Goal: Task Accomplishment & Management: Manage account settings

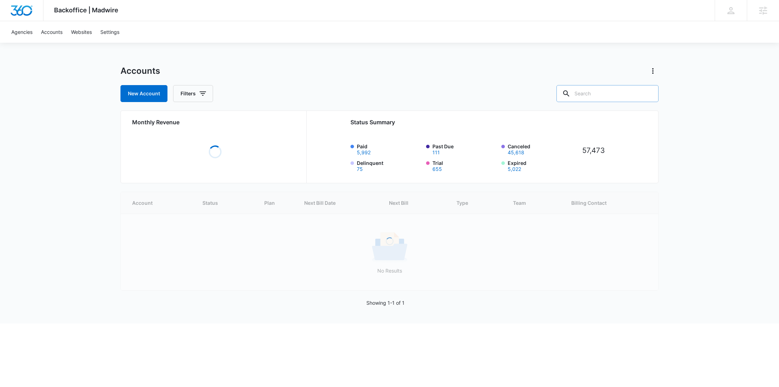
click at [617, 95] on input "text" at bounding box center [607, 93] width 102 height 17
paste input "M336533"
type input "M336533"
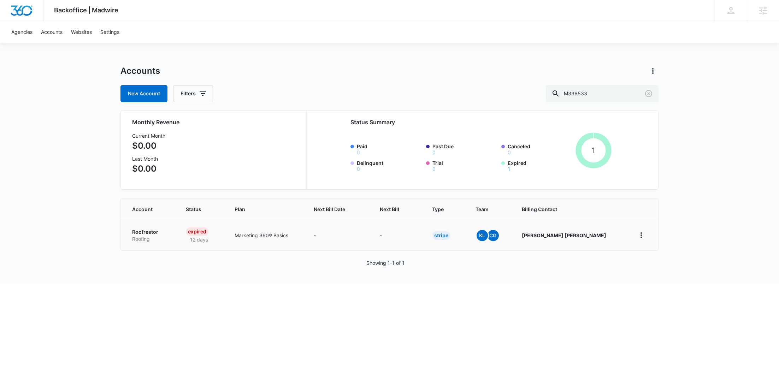
click at [141, 236] on p "Roofing" at bounding box center [150, 238] width 37 height 7
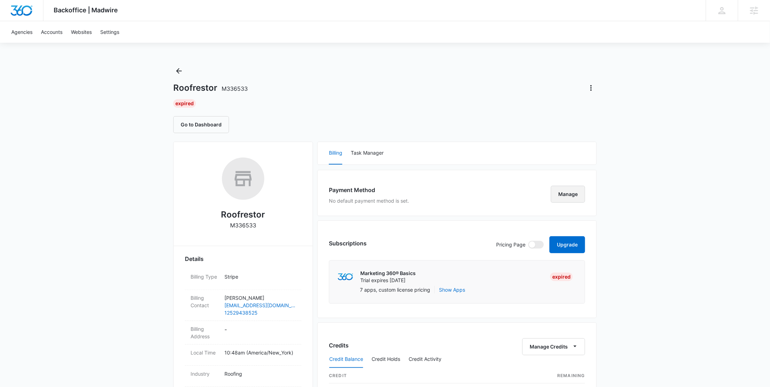
click at [564, 194] on button "Manage" at bounding box center [568, 194] width 34 height 17
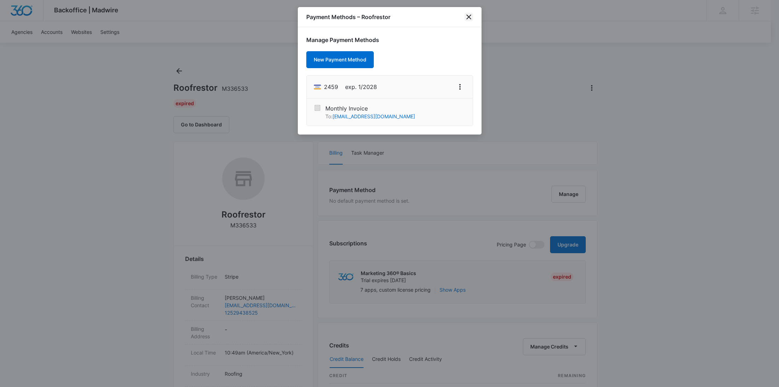
click at [470, 17] on icon "close" at bounding box center [468, 17] width 8 height 8
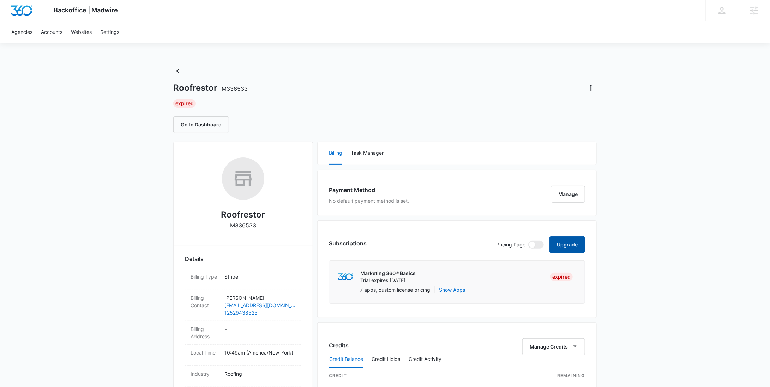
click at [566, 241] on button "Upgrade" at bounding box center [568, 244] width 36 height 17
select select "US"
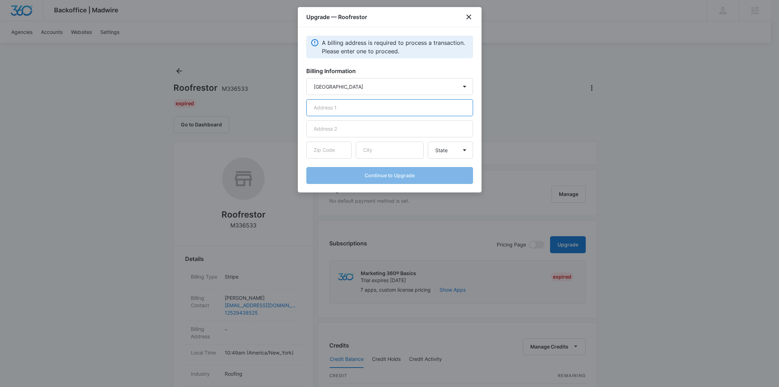
drag, startPoint x: 354, startPoint y: 106, endPoint x: 353, endPoint y: 96, distance: 10.3
click at [354, 107] on input "text" at bounding box center [389, 107] width 167 height 17
paste input "[STREET_ADDRESS]"
type input "[STREET_ADDRESS]"
click at [374, 156] on input "text" at bounding box center [390, 150] width 68 height 17
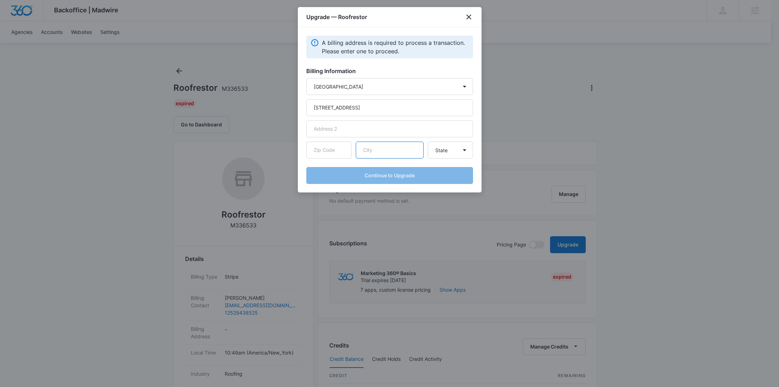
paste input "Washington"
type input "Washington"
drag, startPoint x: 331, startPoint y: 148, endPoint x: 389, endPoint y: 152, distance: 58.0
click at [331, 148] on input "text" at bounding box center [328, 150] width 45 height 17
paste input "27889"
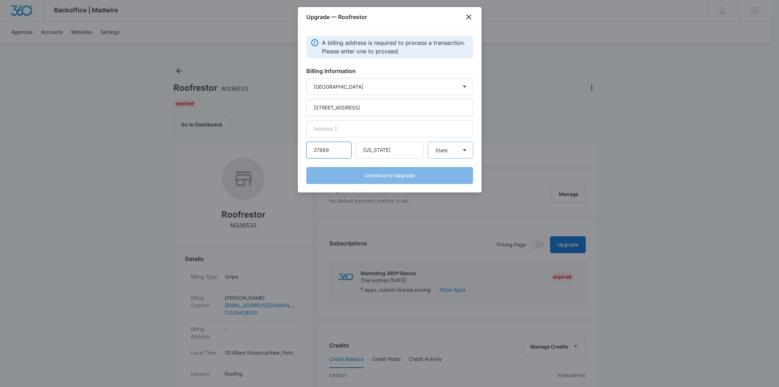
type input "27889"
click at [439, 155] on select "State Alaska Alabama Arkansas American Samoa Arizona California Colorado Connec…" at bounding box center [450, 150] width 45 height 17
select select "NC"
click at [428, 142] on select "State Alaska Alabama Arkansas American Samoa Arizona California Colorado Connec…" at bounding box center [450, 150] width 45 height 17
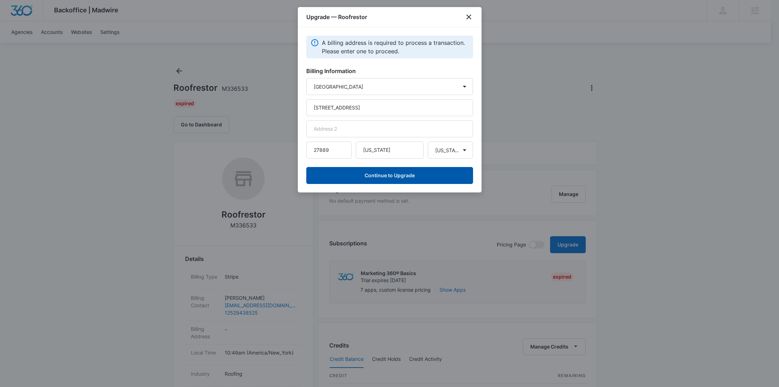
click at [393, 176] on button "Continue to Upgrade" at bounding box center [389, 175] width 167 height 17
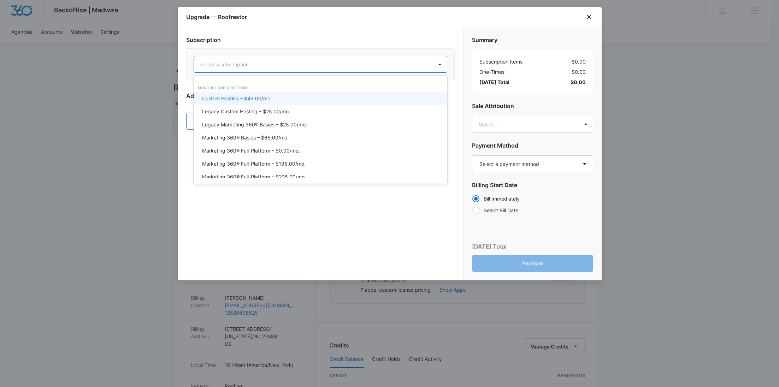
click at [284, 58] on div "Select a subscription" at bounding box center [313, 64] width 239 height 16
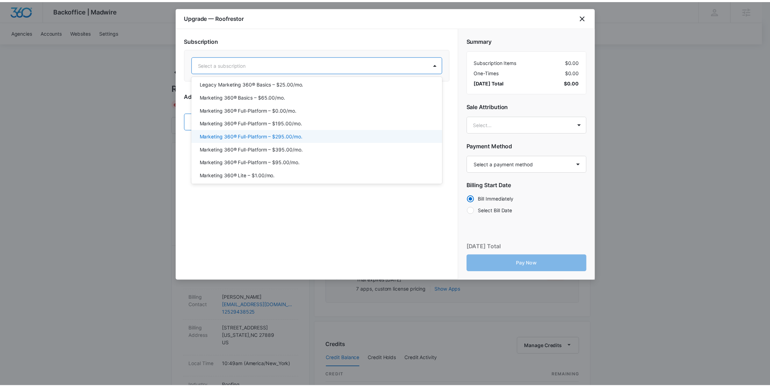
scroll to position [62, 0]
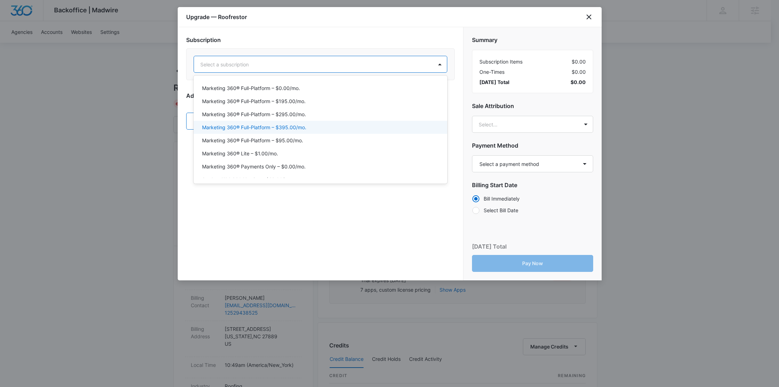
click at [294, 130] on p "Marketing 360® Full-Platform – $395.00/mo." at bounding box center [254, 127] width 104 height 7
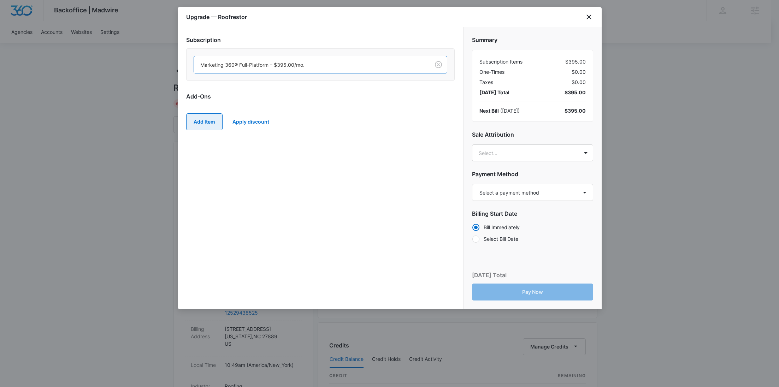
click at [207, 125] on button "Add Item" at bounding box center [204, 121] width 36 height 17
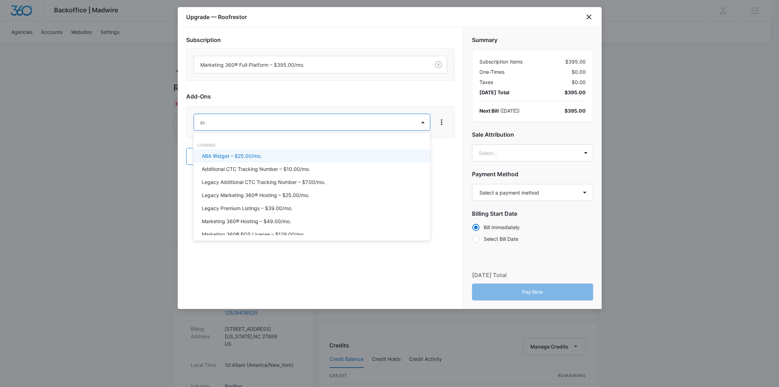
type input "cont"
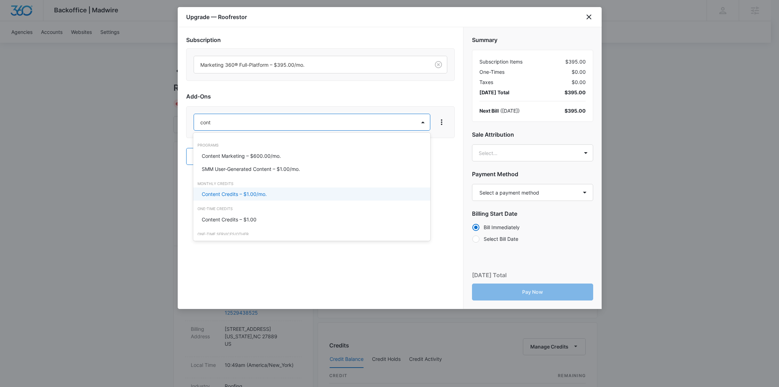
click at [234, 191] on p "Content Credits – $1.00/mo." at bounding box center [234, 193] width 65 height 7
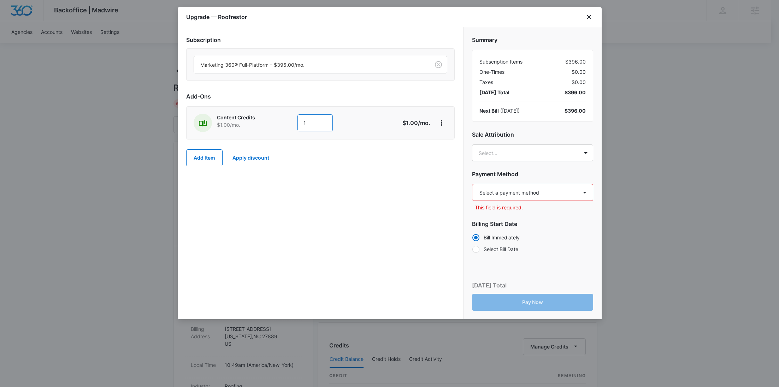
drag, startPoint x: 312, startPoint y: 121, endPoint x: 275, endPoint y: 124, distance: 37.2
click at [276, 124] on div "Content Credits $1.00 /mo. 1" at bounding box center [294, 123] width 203 height 18
type input "600"
click at [204, 159] on button "Add Item" at bounding box center [204, 157] width 36 height 17
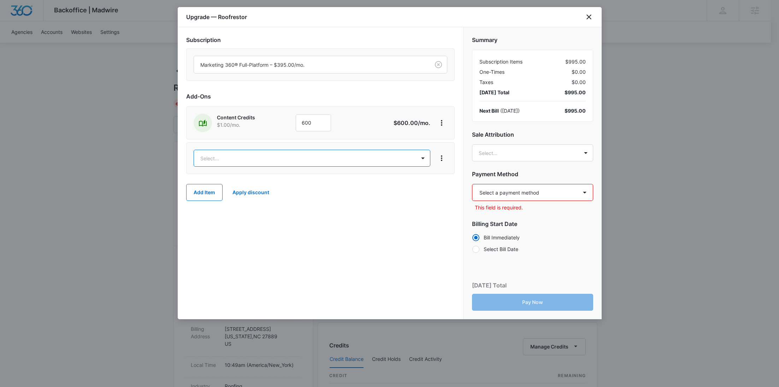
click at [205, 156] on body "Backoffice | Madwire Apps Settings RY Rochelle Young rochelle.young@madwire.com…" at bounding box center [389, 361] width 779 height 722
type input "lis"
click at [226, 203] on p "Premium Listings – $59.00/mo." at bounding box center [238, 204] width 72 height 7
click at [556, 153] on body "Backoffice | Madwire Apps Settings RY Rochelle Young rochelle.young@madwire.com…" at bounding box center [389, 361] width 779 height 722
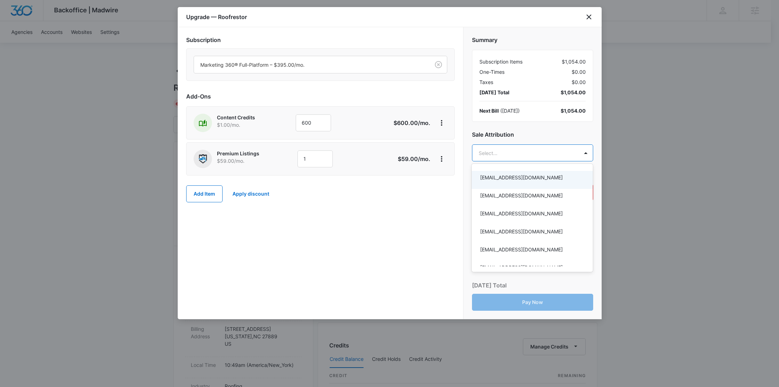
paste input "Genschoreck"
type input "Genschoreck"
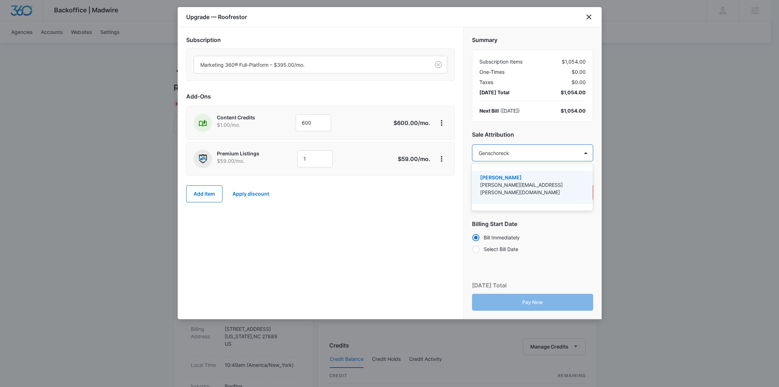
click at [523, 192] on div "Caitlin Genschoreck caitlin.genschoreck@madwire.com" at bounding box center [531, 187] width 103 height 27
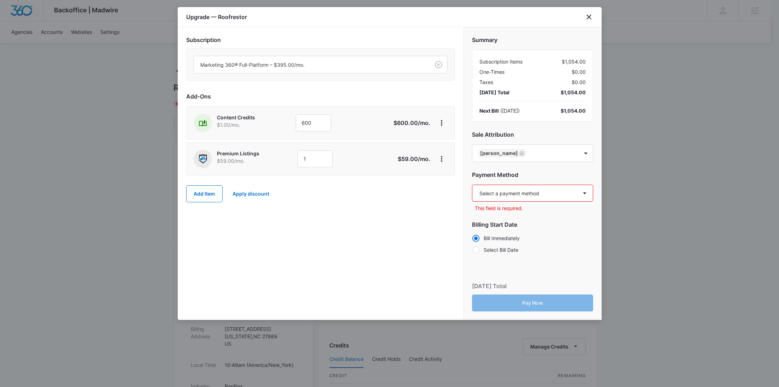
paste input "Lewis"
type input "Lewis"
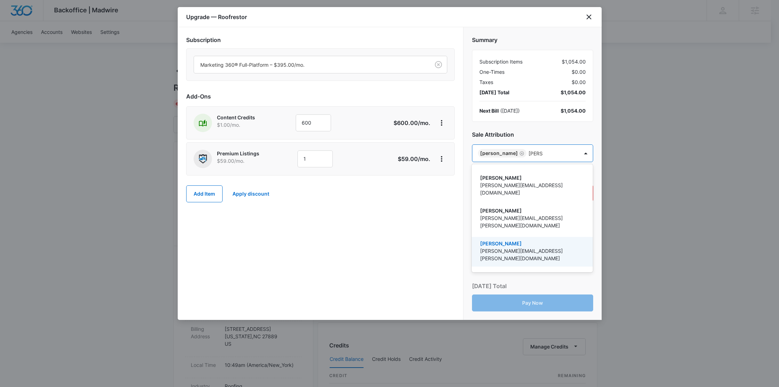
click at [518, 247] on p "kyle.lewis@madwire.com" at bounding box center [531, 254] width 103 height 15
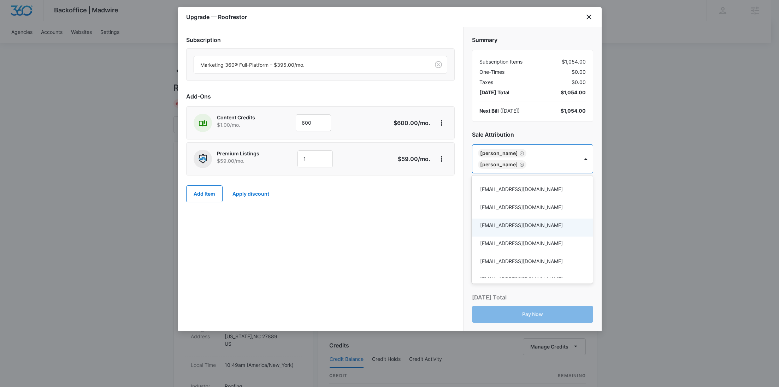
click at [402, 226] on div at bounding box center [389, 193] width 779 height 387
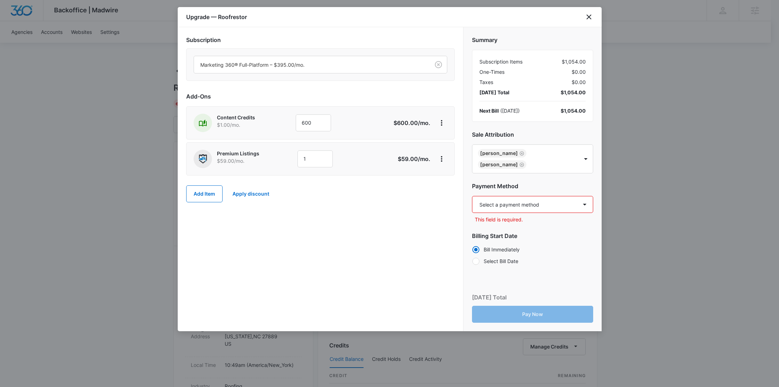
click at [534, 202] on select "Select a payment method Visa ending in 2459 New payment method Monthly invoice" at bounding box center [532, 204] width 121 height 17
select select "pm_1S5pATA4n8RTgNjUHzTj0ldU"
click at [472, 196] on select "Select a payment method Visa ending in 2459 New payment method Monthly invoice" at bounding box center [532, 204] width 121 height 17
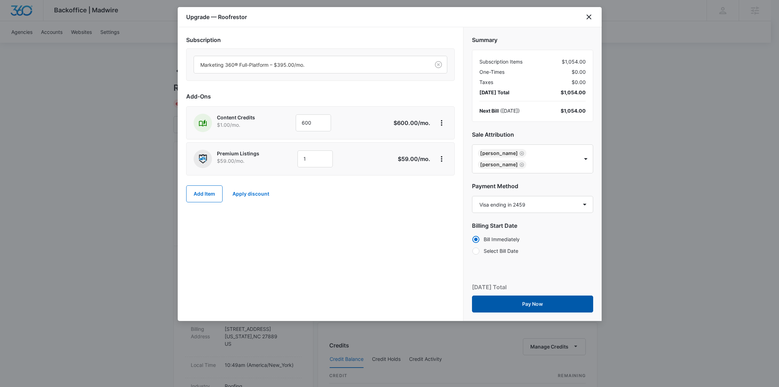
click at [541, 305] on button "Pay Now" at bounding box center [532, 304] width 121 height 17
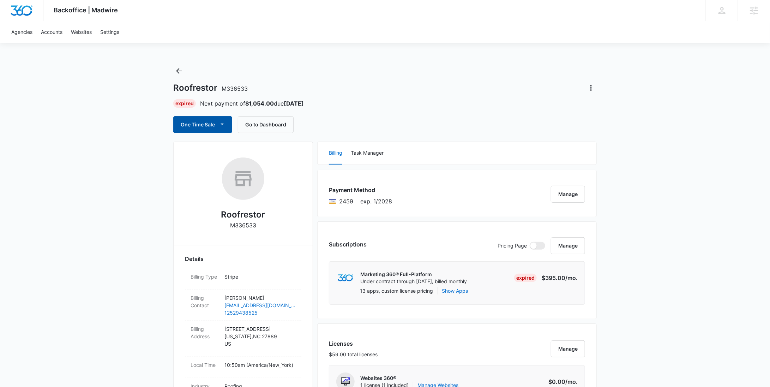
click at [194, 124] on button "One Time Sale" at bounding box center [202, 124] width 59 height 17
click at [201, 144] on button "Run One-Time Payment" at bounding box center [227, 148] width 107 height 13
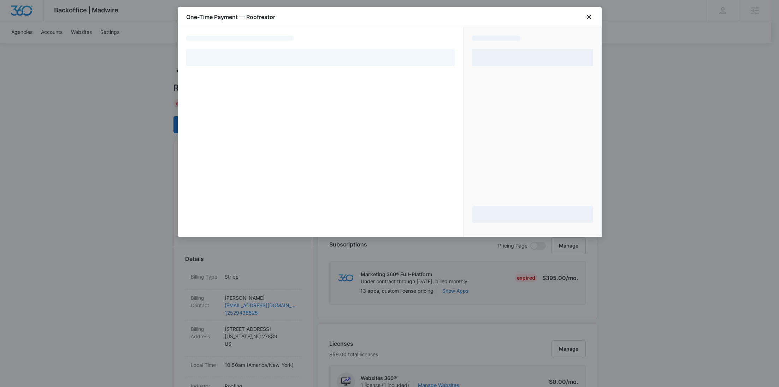
select select "pm_1S5pATA4n8RTgNjUHzTj0ldU"
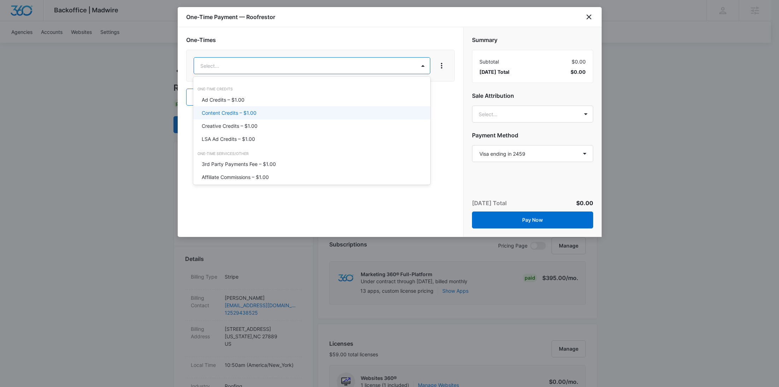
click at [253, 108] on div "Content Credits – $1.00" at bounding box center [311, 112] width 237 height 13
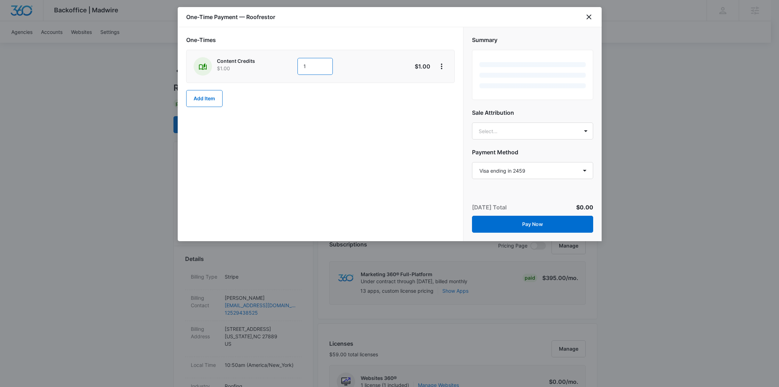
drag, startPoint x: 309, startPoint y: 64, endPoint x: 273, endPoint y: 64, distance: 36.4
click at [273, 64] on div "Content Credits $1.00 1" at bounding box center [294, 66] width 203 height 18
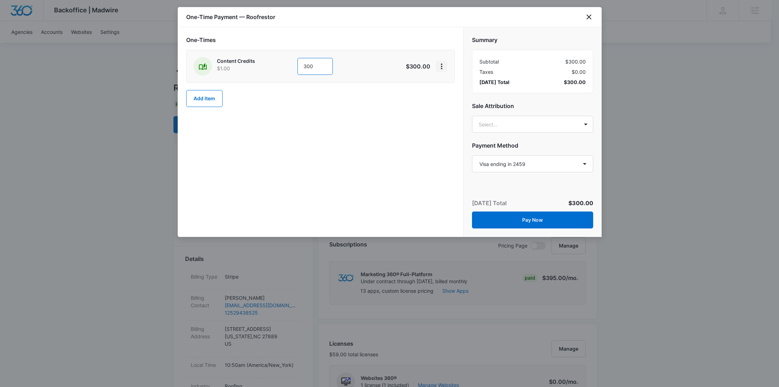
type input "300"
click at [443, 66] on icon "View More" at bounding box center [441, 66] width 8 height 8
click at [458, 86] on div "Add Discount" at bounding box center [460, 85] width 31 height 5
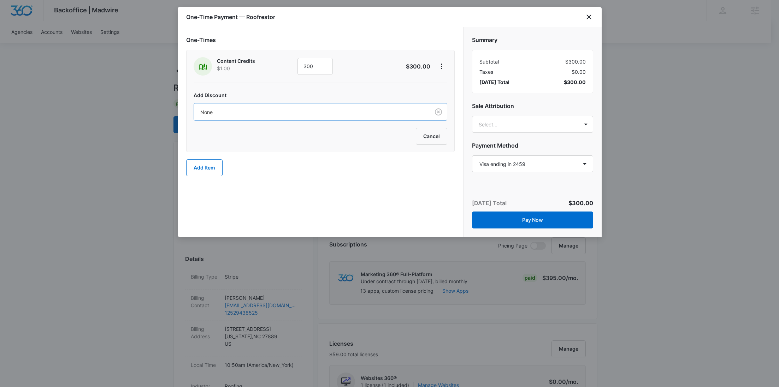
click at [343, 112] on div at bounding box center [310, 112] width 220 height 9
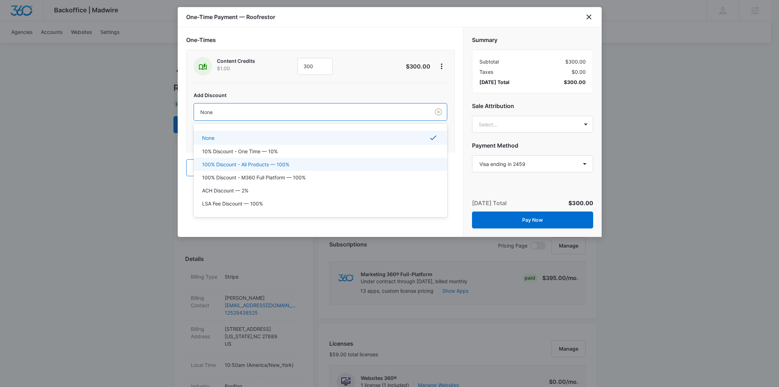
click at [290, 161] on div "100% Discount - All Products — 100%" at bounding box center [319, 164] width 235 height 7
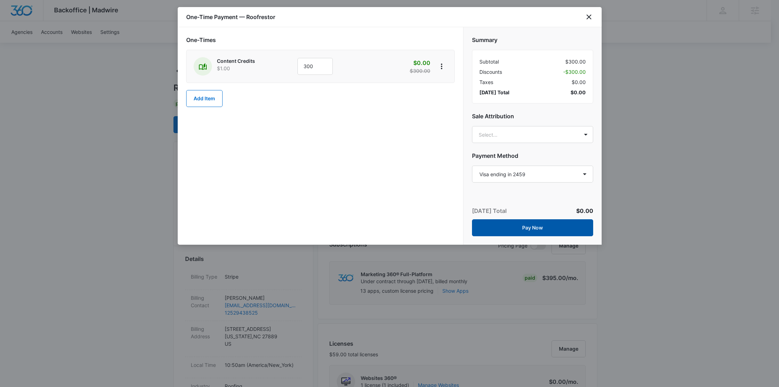
click at [537, 226] on button "Pay Now" at bounding box center [532, 227] width 121 height 17
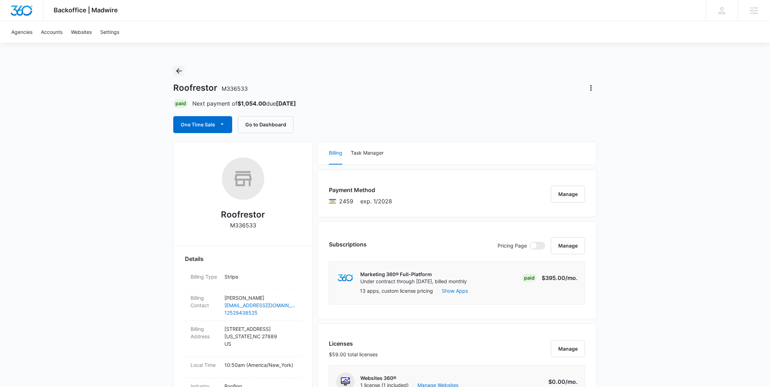
drag, startPoint x: 180, startPoint y: 71, endPoint x: 225, endPoint y: 78, distance: 45.0
click at [180, 71] on icon "Back" at bounding box center [179, 71] width 6 height 6
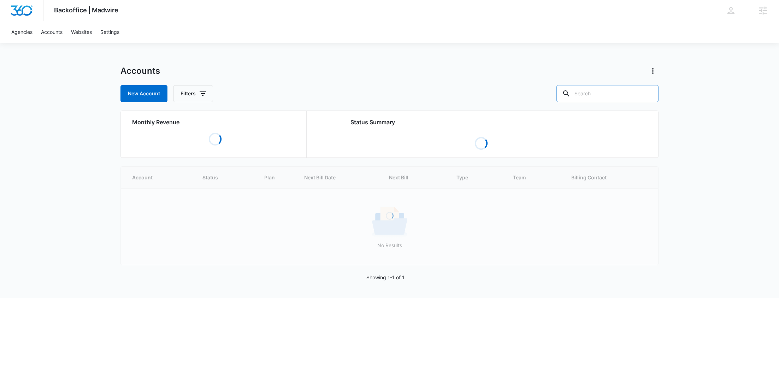
click at [621, 88] on input "text" at bounding box center [607, 93] width 102 height 17
paste input "M38049"
type input "M38049"
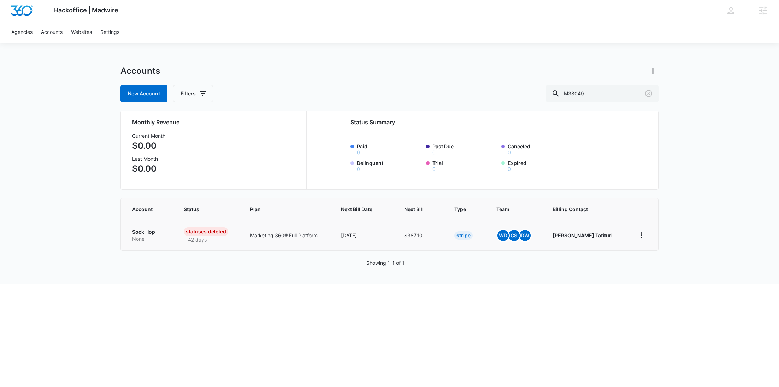
click at [146, 234] on p "Sock Hop" at bounding box center [149, 231] width 35 height 7
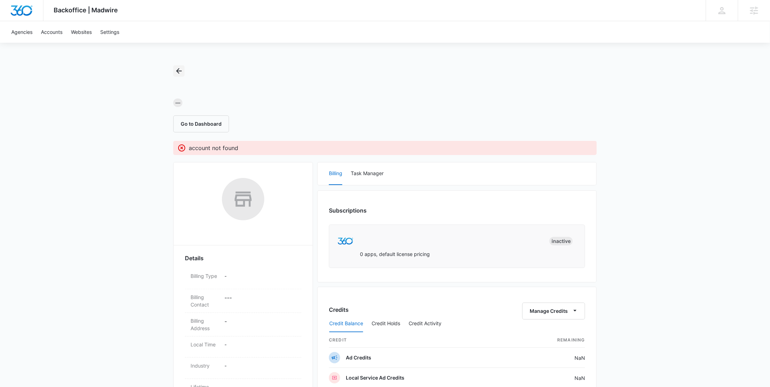
click at [180, 72] on icon "Back" at bounding box center [179, 71] width 8 height 8
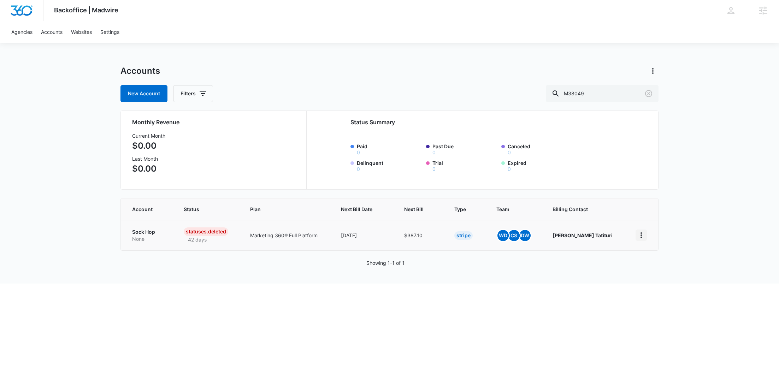
click at [642, 235] on icon "home" at bounding box center [641, 235] width 8 height 8
click at [662, 263] on div "Update Status" at bounding box center [663, 265] width 39 height 5
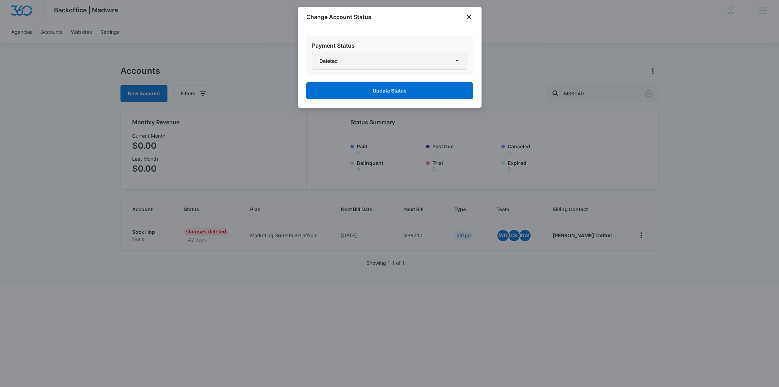
click at [347, 67] on button "Deleted" at bounding box center [389, 61] width 155 height 17
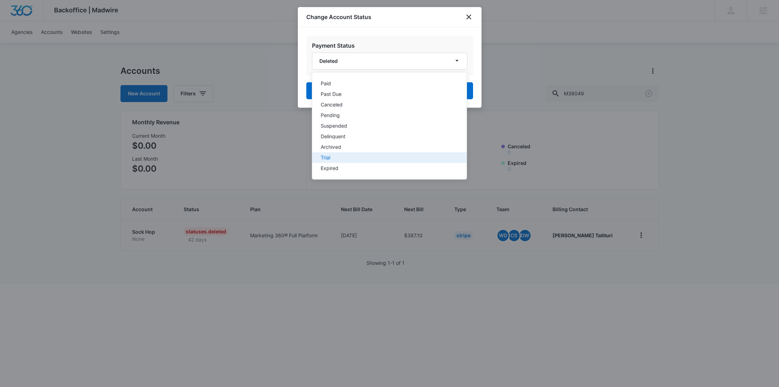
click at [342, 155] on div "Trial" at bounding box center [384, 157] width 129 height 5
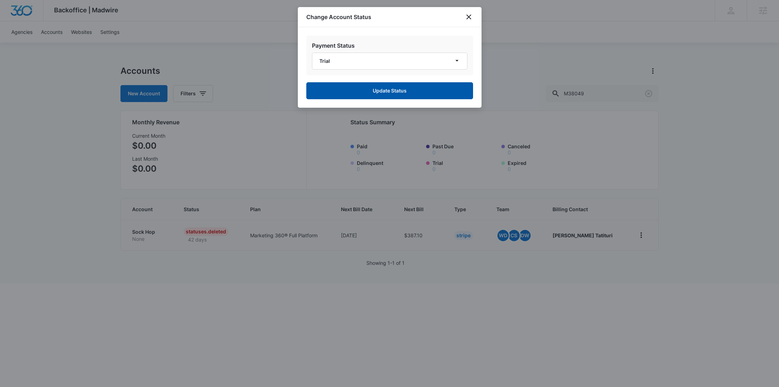
click at [384, 87] on button "Update Status" at bounding box center [389, 90] width 167 height 17
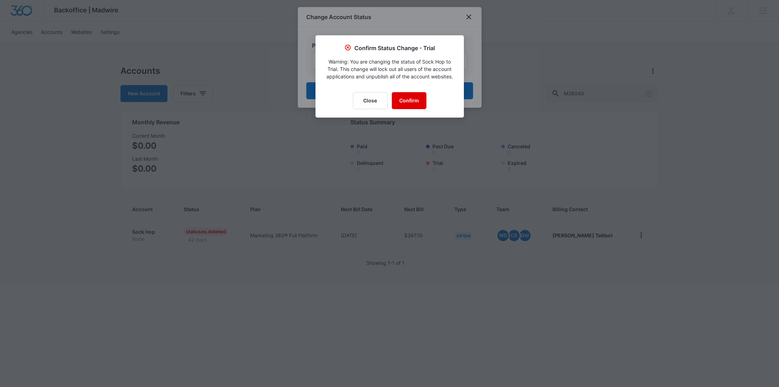
click at [403, 101] on button "Confirm" at bounding box center [409, 100] width 35 height 17
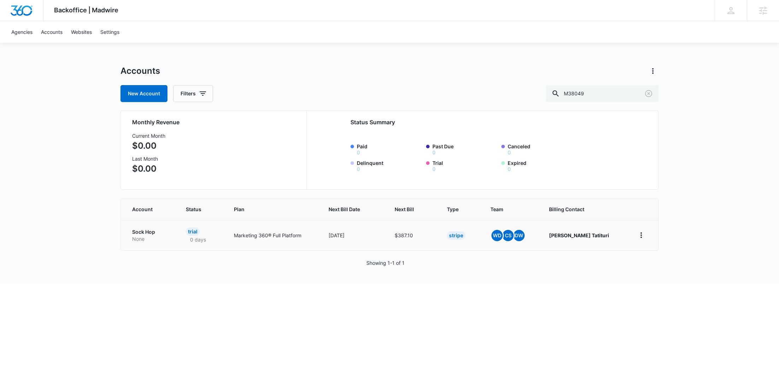
click at [159, 234] on p "Sock Hop" at bounding box center [150, 231] width 37 height 7
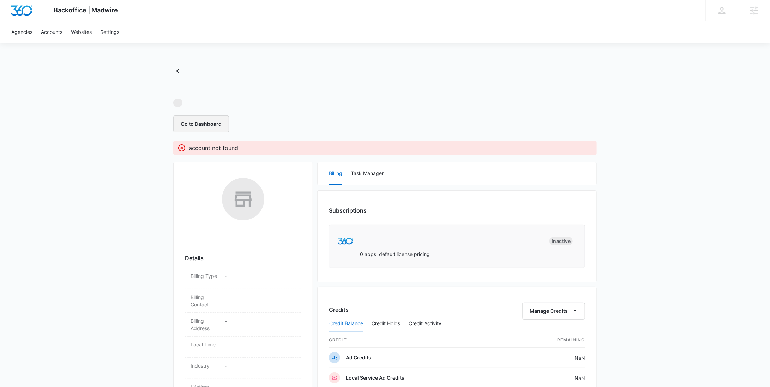
click at [195, 123] on button "Go to Dashboard" at bounding box center [201, 123] width 56 height 17
drag, startPoint x: 180, startPoint y: 73, endPoint x: 277, endPoint y: 82, distance: 97.5
click at [180, 73] on icon "Back" at bounding box center [179, 71] width 8 height 8
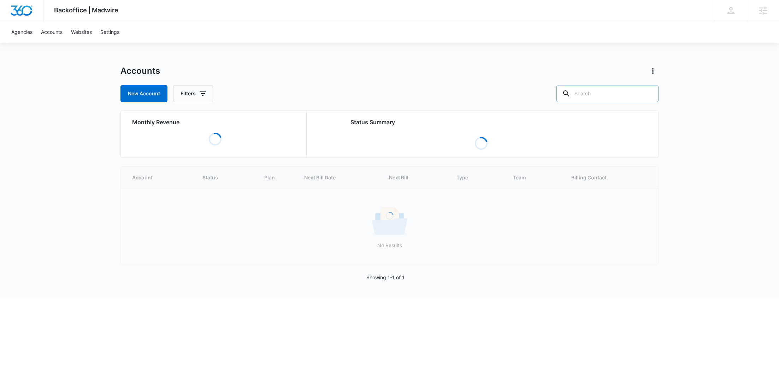
click at [624, 98] on input "text" at bounding box center [607, 93] width 102 height 17
paste input "M324439"
type input "M324439"
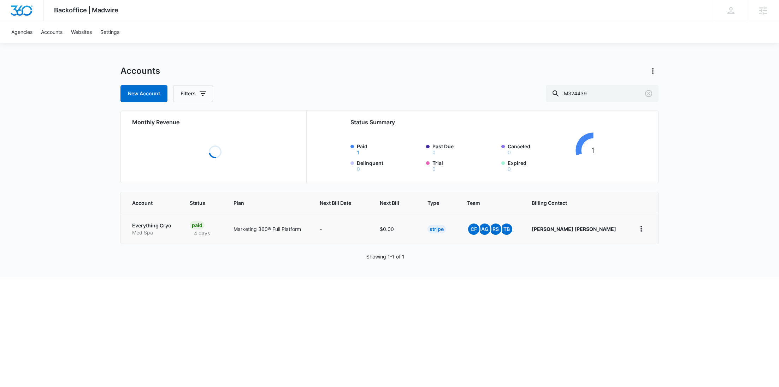
click at [153, 233] on p "Med Spa" at bounding box center [152, 232] width 41 height 7
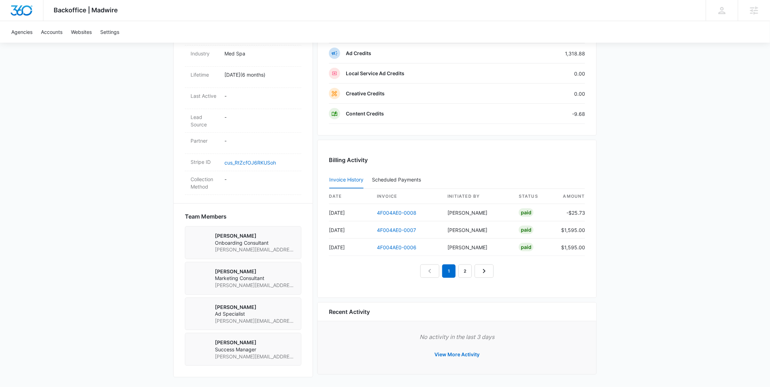
scroll to position [339, 0]
click at [473, 350] on button "View More Activity" at bounding box center [457, 355] width 59 height 17
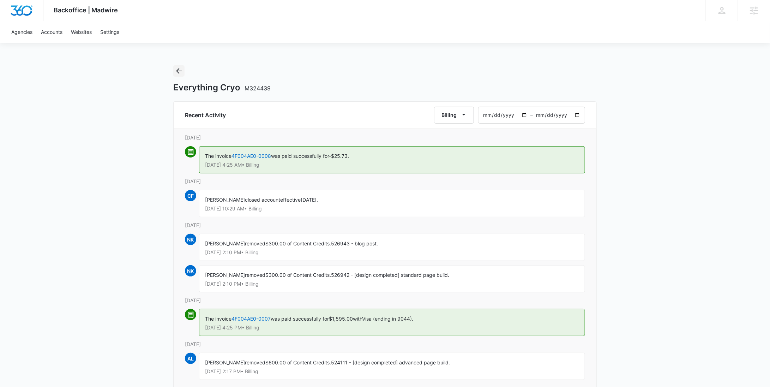
click at [179, 74] on icon "Back" at bounding box center [179, 71] width 8 height 8
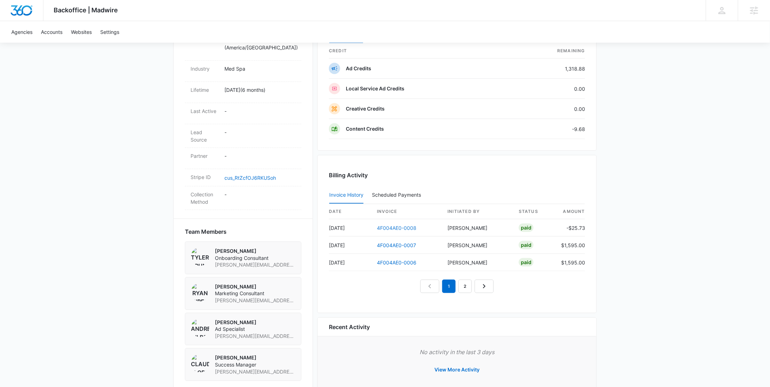
scroll to position [306, 0]
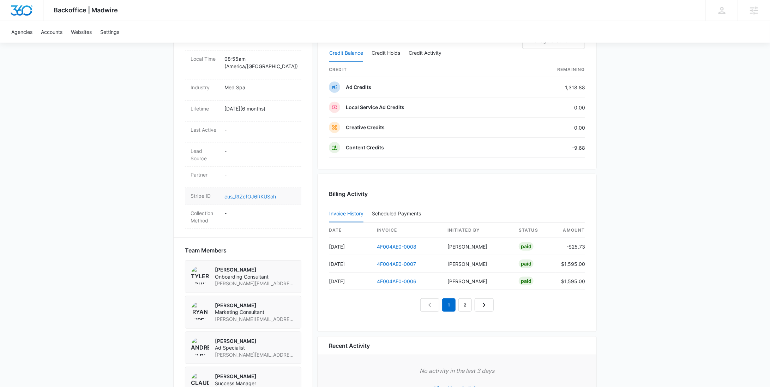
click at [264, 193] on link "cus_RtZcfOJ6RKUSoh" at bounding box center [251, 196] width 52 height 6
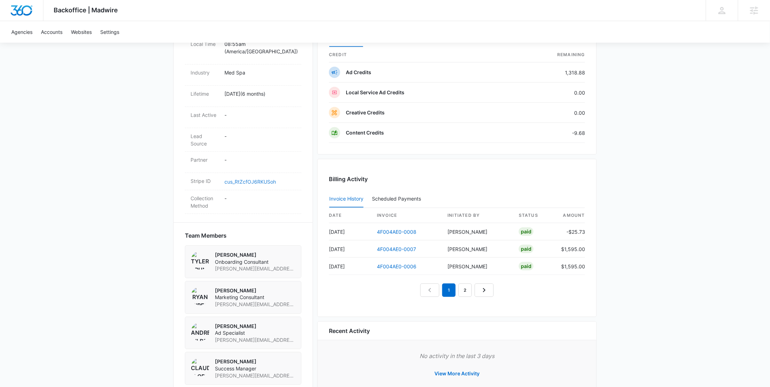
scroll to position [339, 0]
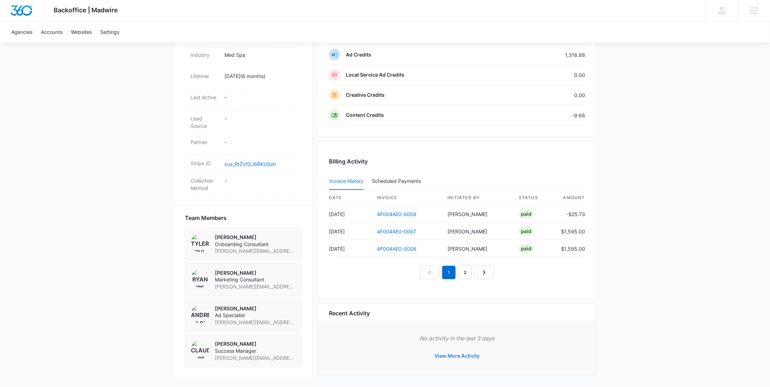
click at [459, 351] on button "View More Activity" at bounding box center [457, 355] width 59 height 17
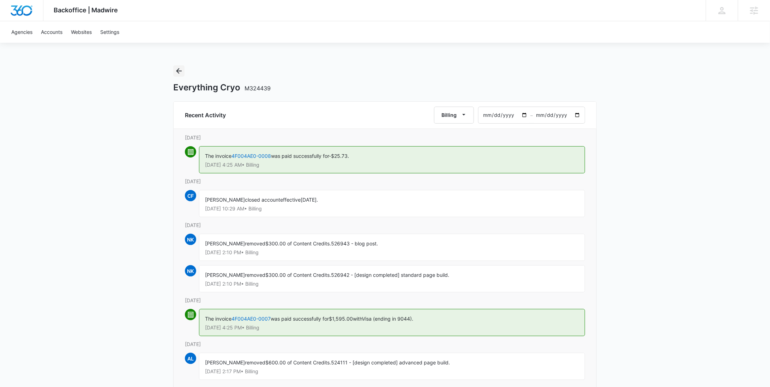
click at [177, 73] on icon "Back" at bounding box center [179, 71] width 8 height 8
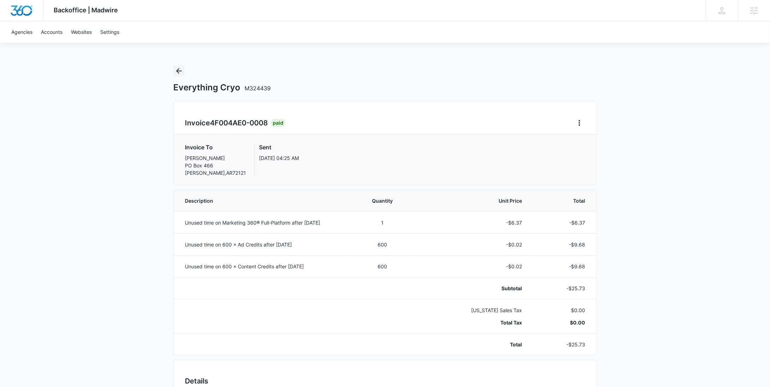
click at [176, 70] on icon "Back" at bounding box center [179, 71] width 8 height 8
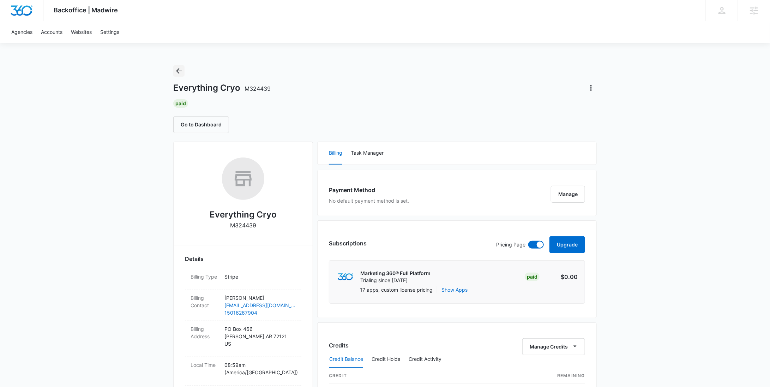
click at [180, 70] on icon "Back" at bounding box center [179, 71] width 8 height 8
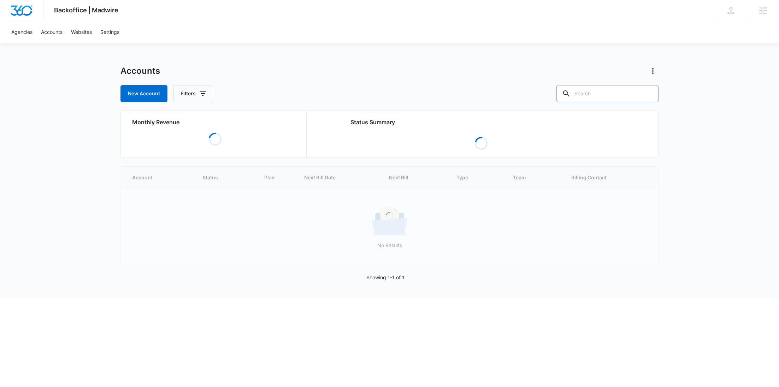
click at [633, 98] on input "text" at bounding box center [607, 93] width 102 height 17
paste input "M38049"
type input "M38049"
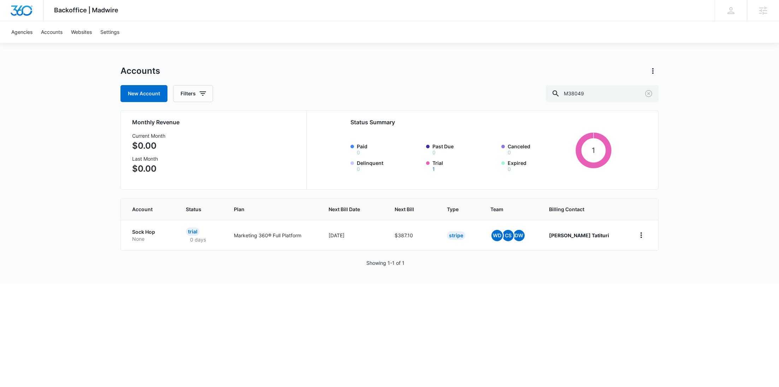
click at [158, 237] on p "None" at bounding box center [150, 238] width 37 height 7
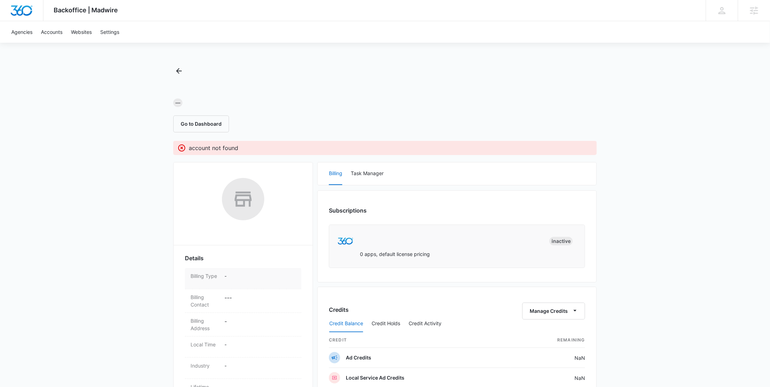
click at [234, 271] on div "Billing Type -" at bounding box center [243, 278] width 117 height 21
click at [243, 283] on select "Select Manual Stripe" at bounding box center [260, 280] width 71 height 17
select select "stripe"
click at [225, 272] on select "Select Manual Stripe" at bounding box center [260, 280] width 71 height 17
click at [282, 298] on button "Save" at bounding box center [285, 299] width 21 height 13
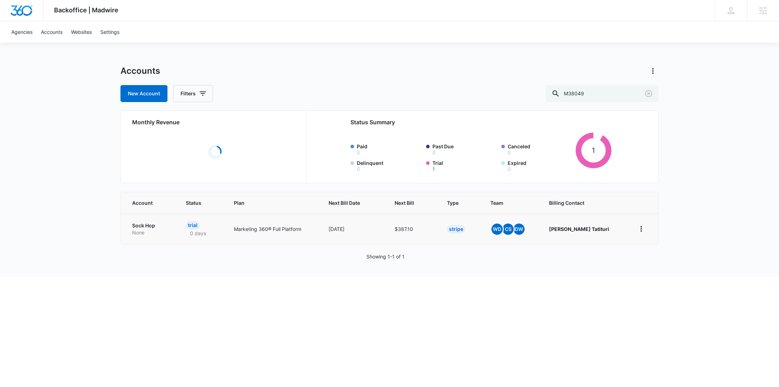
click at [144, 230] on p "None" at bounding box center [150, 232] width 37 height 7
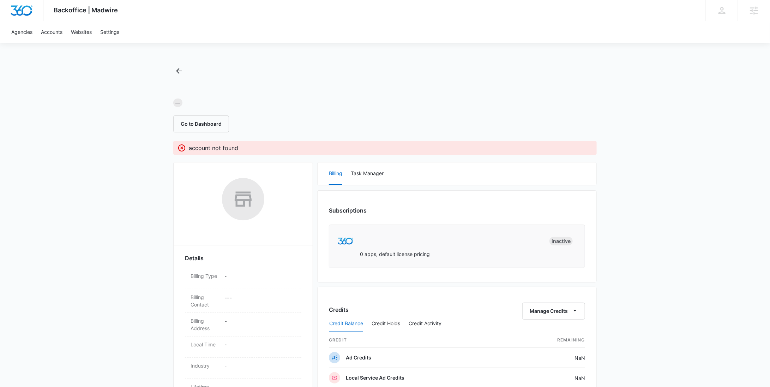
click at [656, 185] on div "Backoffice | Madwire Apps Settings RY Rochelle Young rochelle.young@madwire.com…" at bounding box center [385, 312] width 770 height 625
drag, startPoint x: 245, startPoint y: 148, endPoint x: 186, endPoint y: 151, distance: 59.4
click at [186, 151] on div "account not found" at bounding box center [385, 148] width 415 height 8
copy p "account not found"
click at [609, 96] on div "Backoffice | Madwire Apps Settings RY Rochelle Young rochelle.young@madwire.com…" at bounding box center [385, 312] width 770 height 625
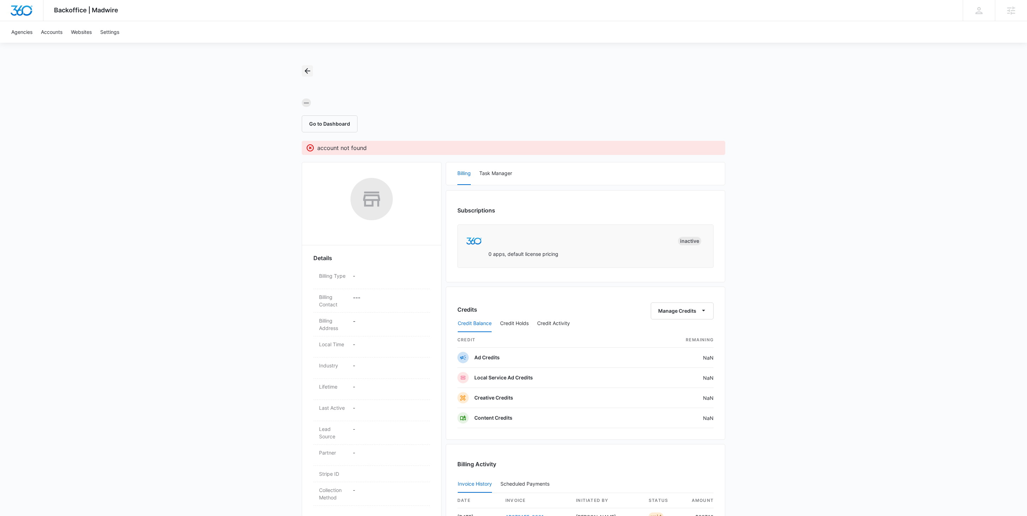
click at [310, 74] on icon "Back" at bounding box center [307, 71] width 8 height 8
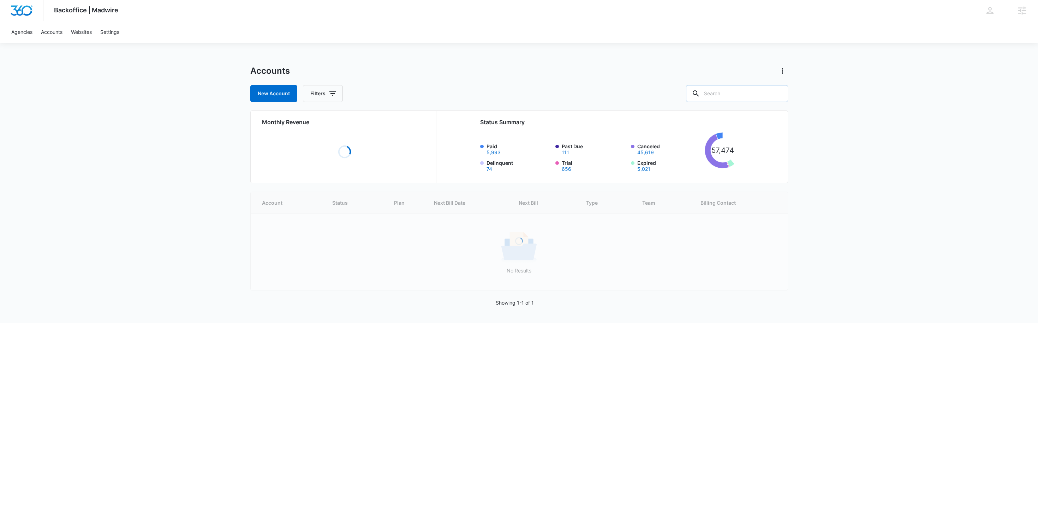
click at [752, 91] on input "text" at bounding box center [737, 93] width 102 height 17
paste input "M38049"
type input "M38049"
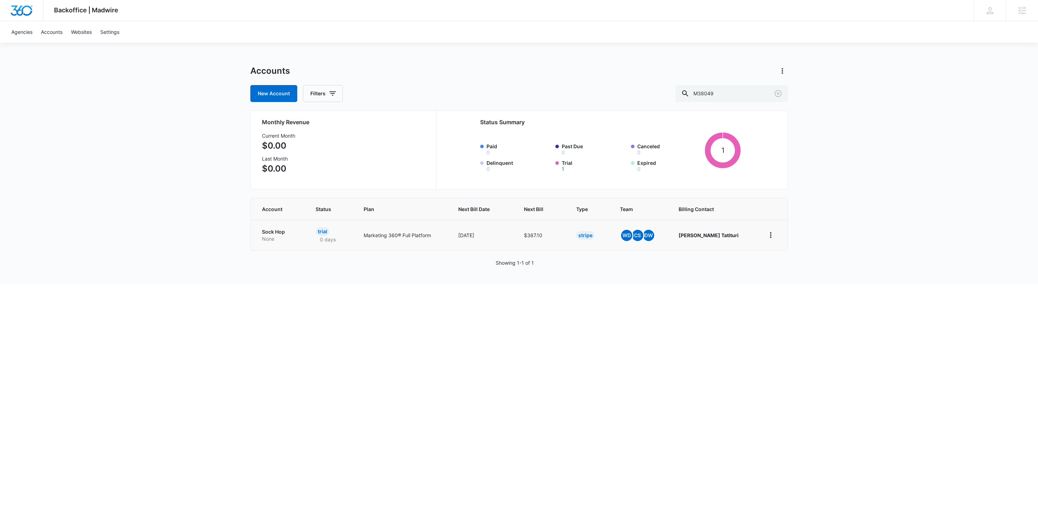
click at [345, 240] on div "Trial 0 days" at bounding box center [331, 235] width 31 height 16
click at [330, 240] on p "0 days" at bounding box center [328, 239] width 24 height 7
click at [277, 241] on p "None" at bounding box center [280, 238] width 37 height 7
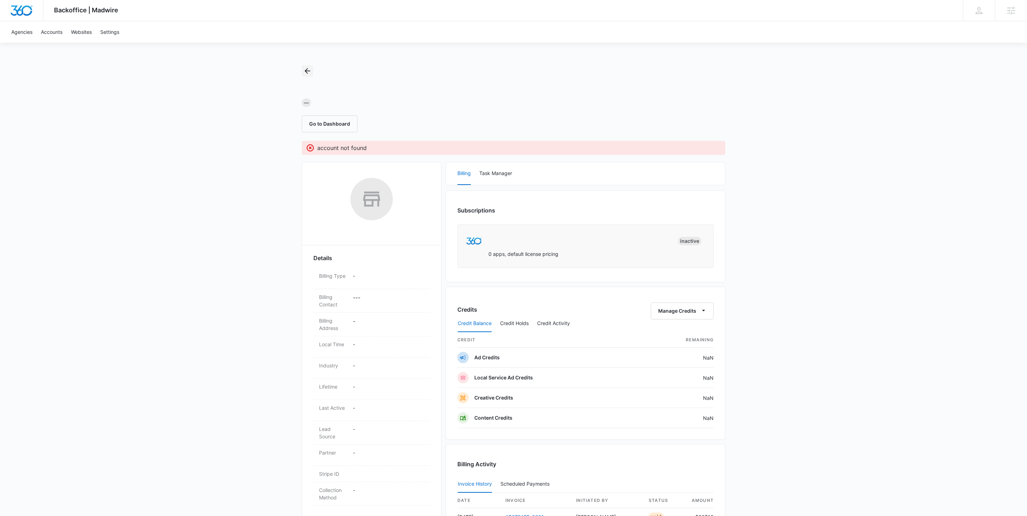
click at [310, 68] on icon "Back" at bounding box center [307, 71] width 8 height 8
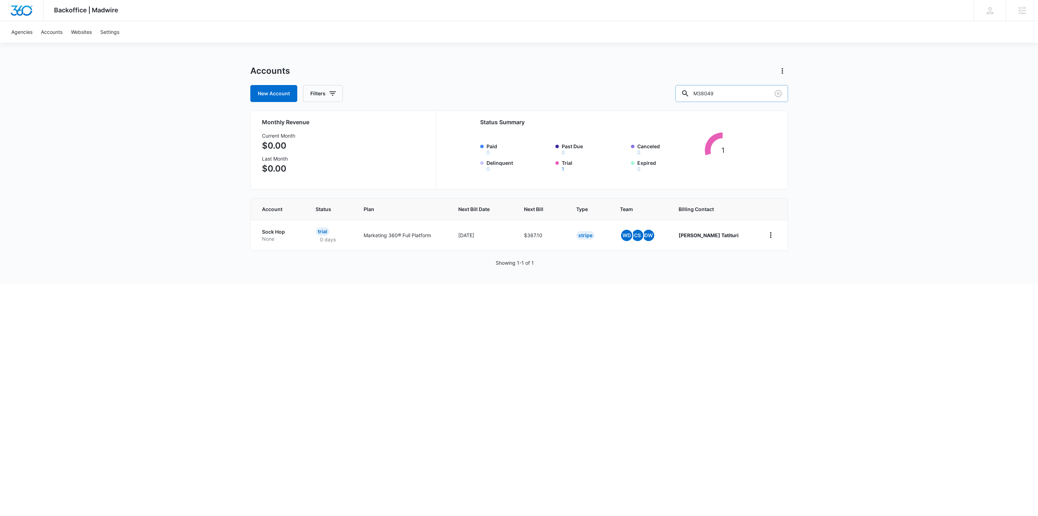
drag, startPoint x: 765, startPoint y: 95, endPoint x: 700, endPoint y: 91, distance: 64.4
click at [701, 91] on div "M38049" at bounding box center [731, 93] width 113 height 17
paste input "33633"
type input "M333633"
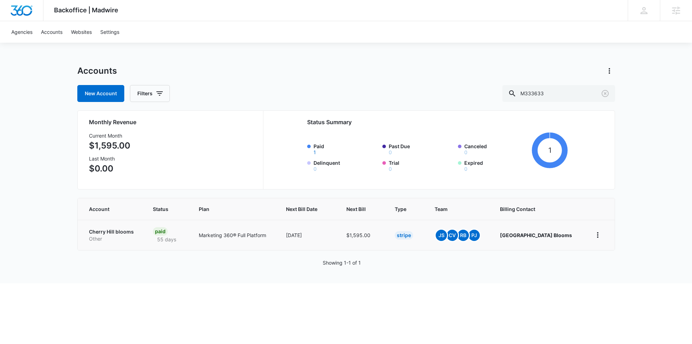
click at [112, 237] on p "Other" at bounding box center [112, 238] width 47 height 7
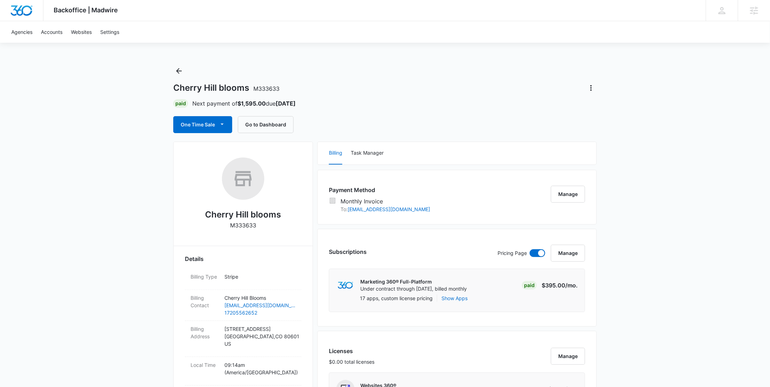
scroll to position [197, 0]
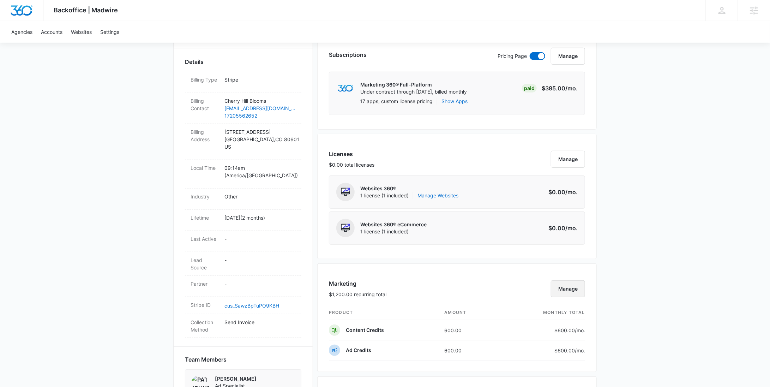
click at [564, 282] on button "Manage" at bounding box center [568, 288] width 34 height 17
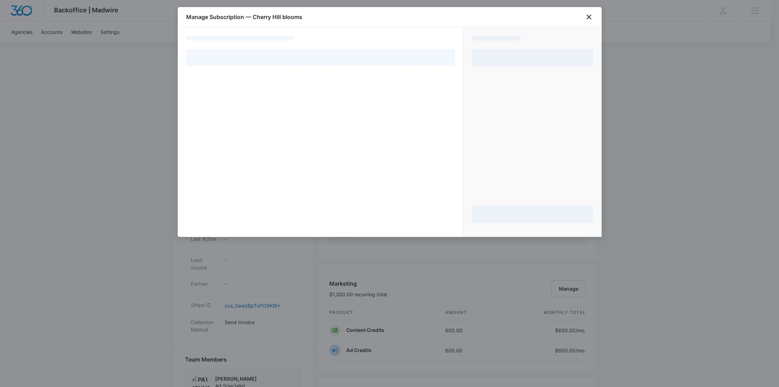
select select "MANUAL_INVOICE"
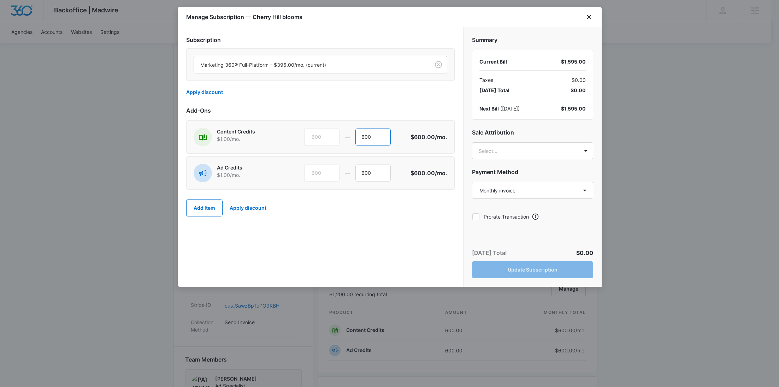
drag, startPoint x: 384, startPoint y: 137, endPoint x: 331, endPoint y: 137, distance: 53.3
click at [324, 134] on div "600 600" at bounding box center [357, 137] width 106 height 17
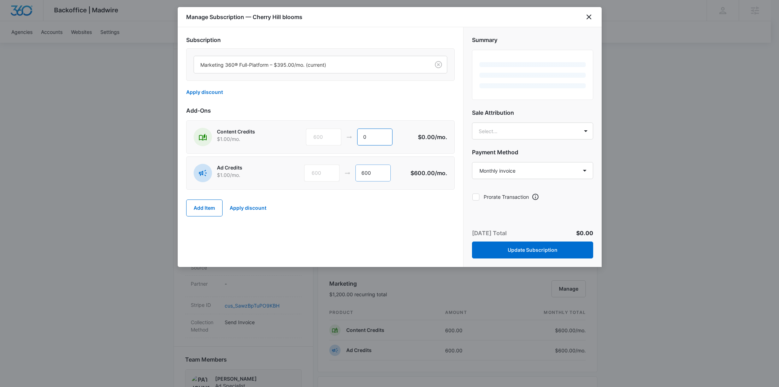
type input "0"
drag, startPoint x: 373, startPoint y: 174, endPoint x: 336, endPoint y: 170, distance: 36.9
click at [336, 170] on div "600 600" at bounding box center [357, 173] width 106 height 17
type input "1200"
click at [503, 135] on body "Backoffice | Madwire Apps Settings RY Rochelle Young rochelle.young@madwire.com…" at bounding box center [389, 324] width 779 height 1042
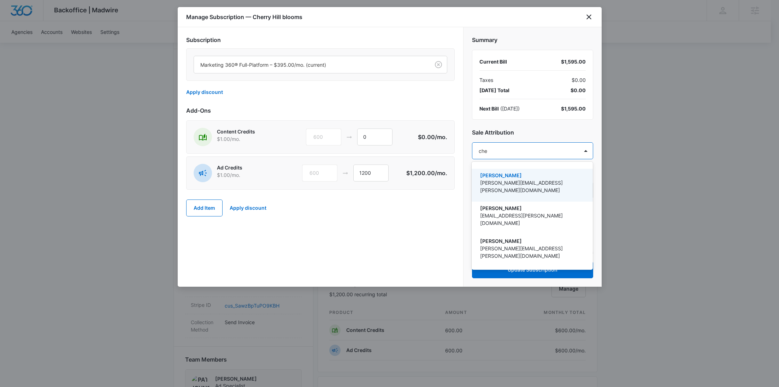
type input "chey"
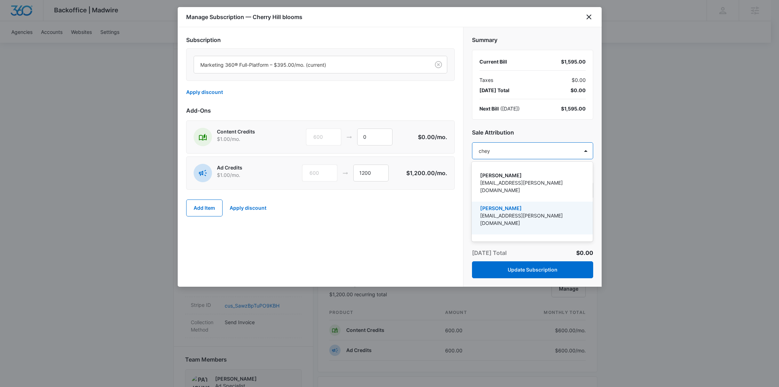
click at [503, 212] on p "cheyenne.vonhoene@madwire.com" at bounding box center [531, 219] width 103 height 15
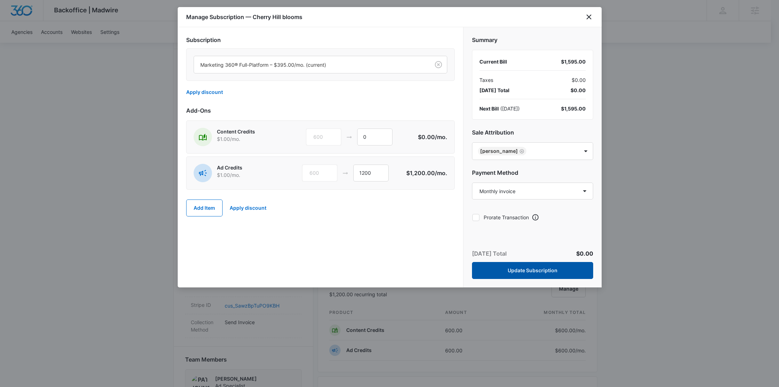
click at [528, 271] on button "Update Subscription" at bounding box center [532, 270] width 121 height 17
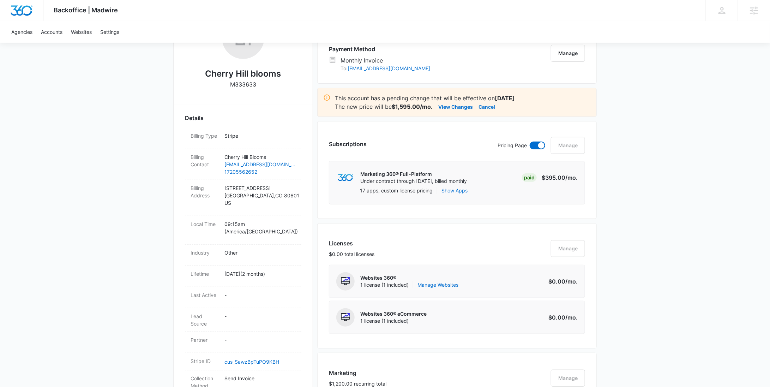
scroll to position [0, 0]
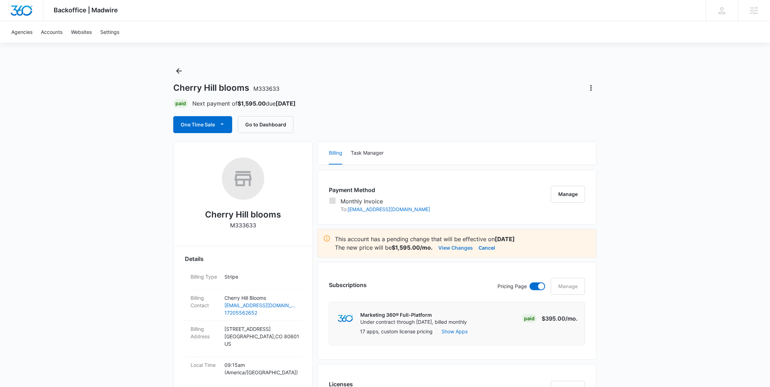
click at [451, 246] on button "View Changes" at bounding box center [456, 247] width 35 height 8
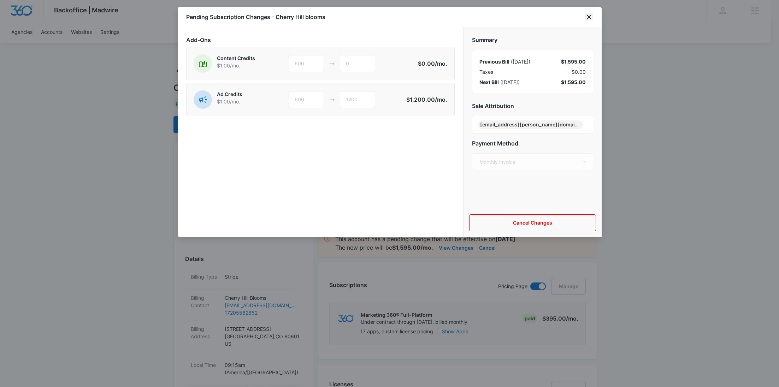
click at [586, 19] on icon "close" at bounding box center [588, 16] width 5 height 5
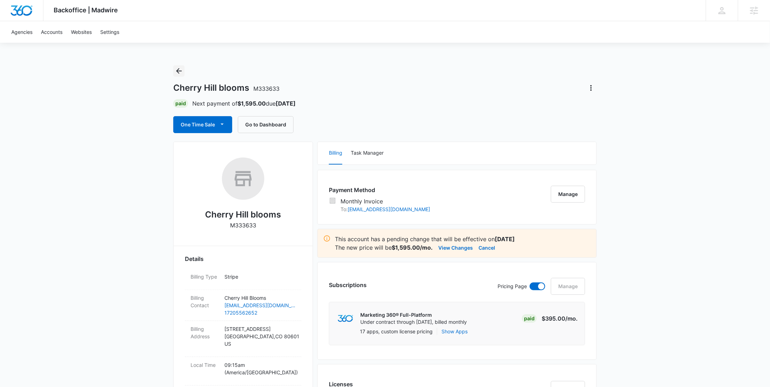
click at [178, 73] on icon "Back" at bounding box center [179, 71] width 8 height 8
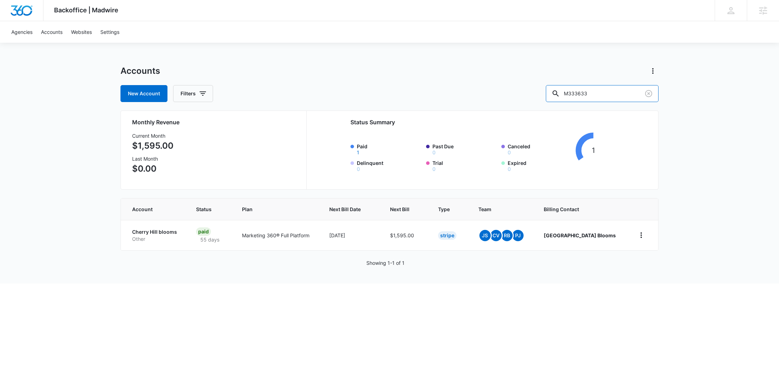
drag, startPoint x: 611, startPoint y: 94, endPoint x: 544, endPoint y: 95, distance: 66.7
click at [553, 96] on div "New Account Filters M333633" at bounding box center [389, 93] width 538 height 17
paste input "8049"
type input "M38049"
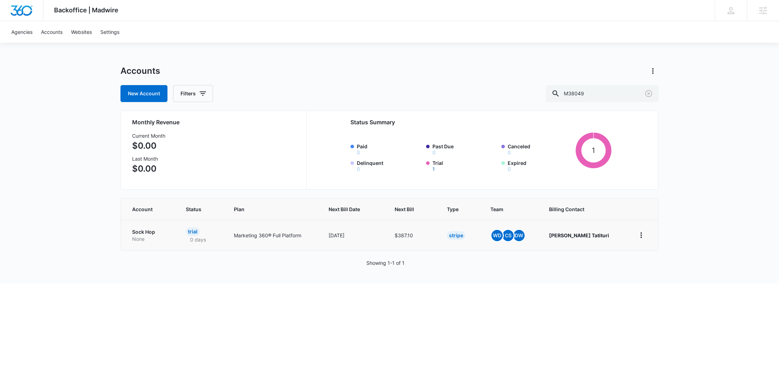
click at [157, 232] on p "Sock Hop" at bounding box center [150, 231] width 37 height 7
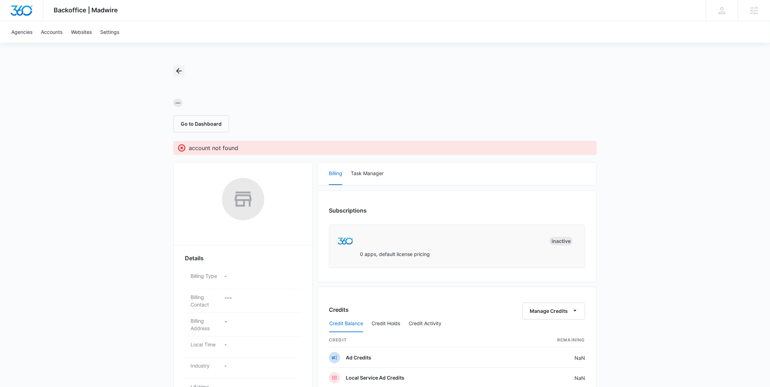
click at [181, 69] on icon "Back" at bounding box center [179, 71] width 8 height 8
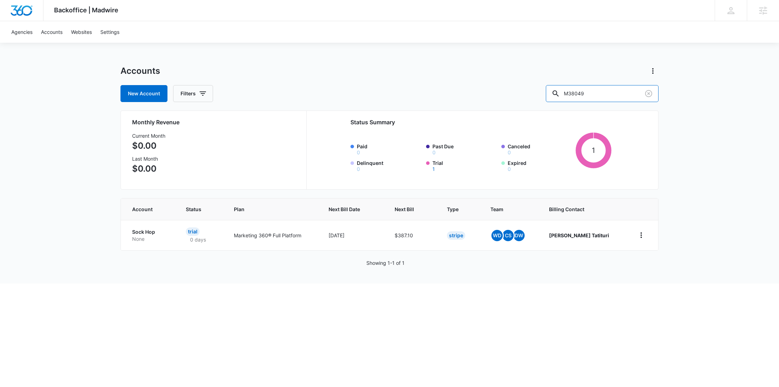
drag, startPoint x: 580, startPoint y: 95, endPoint x: 564, endPoint y: 95, distance: 16.6
click at [569, 95] on input "M38049" at bounding box center [601, 93] width 113 height 17
paste input "48114"
type input "M48114"
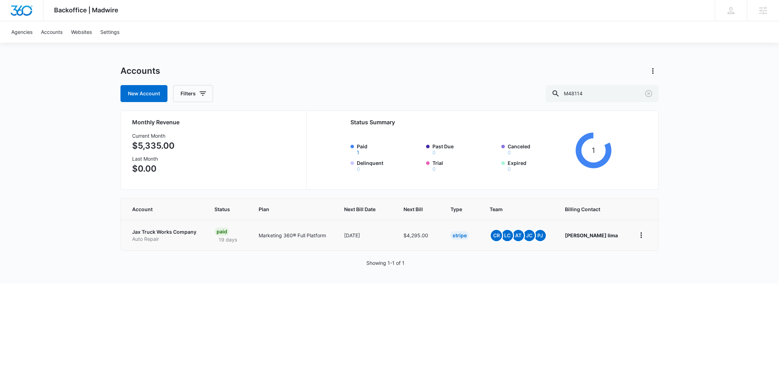
click at [144, 234] on p "Jax Truck Works Company" at bounding box center [164, 231] width 65 height 7
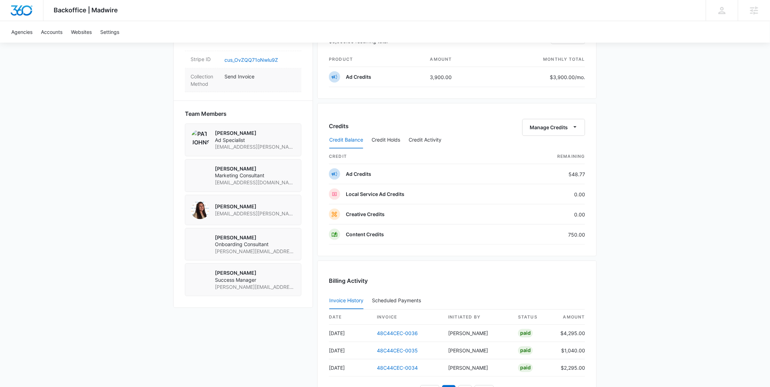
scroll to position [274, 0]
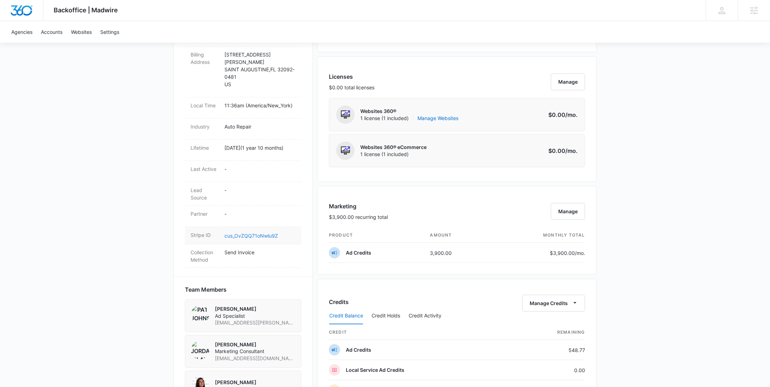
click at [250, 234] on link "cus_OvZQQ71oNwlu9Z" at bounding box center [252, 236] width 54 height 6
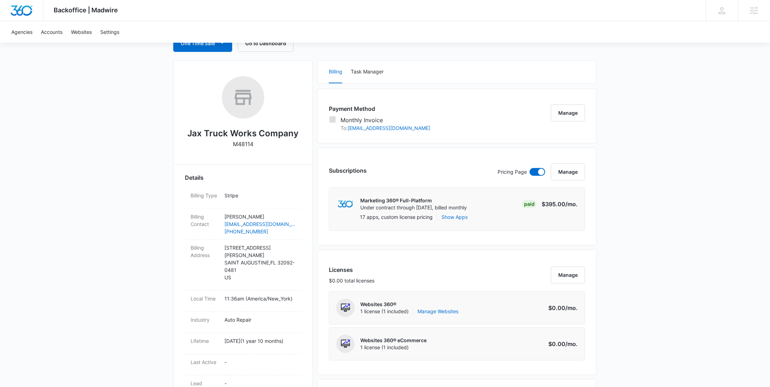
scroll to position [0, 0]
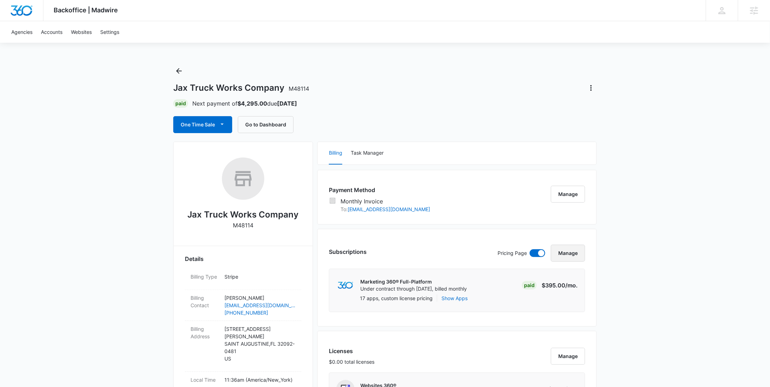
click at [564, 253] on button "Manage" at bounding box center [568, 253] width 34 height 17
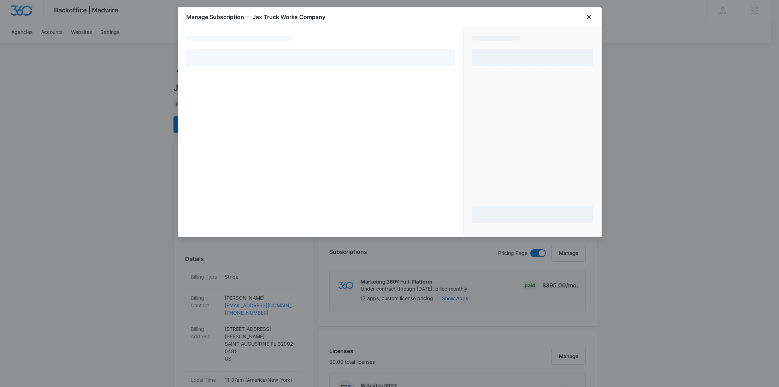
select select "MANUAL_INVOICE"
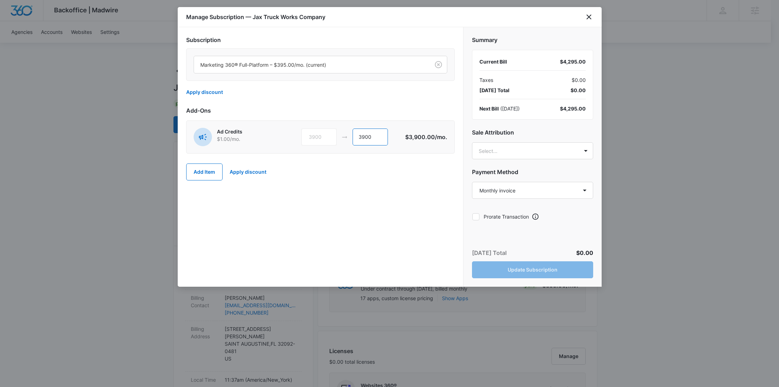
drag, startPoint x: 381, startPoint y: 134, endPoint x: 338, endPoint y: 136, distance: 42.4
click at [338, 136] on div "3900 3900" at bounding box center [353, 137] width 104 height 17
type input "1900"
click at [547, 265] on button "Update Subscription" at bounding box center [532, 269] width 121 height 17
click at [572, 109] on div "$2,295.00" at bounding box center [573, 108] width 26 height 7
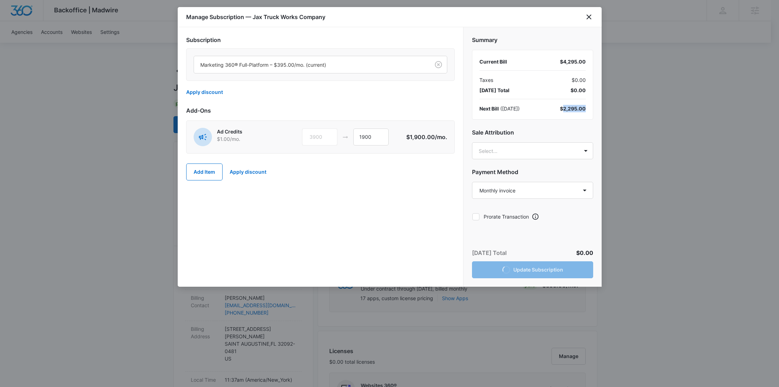
click at [572, 109] on div "$2,295.00" at bounding box center [573, 108] width 26 height 7
copy div "2,295.00"
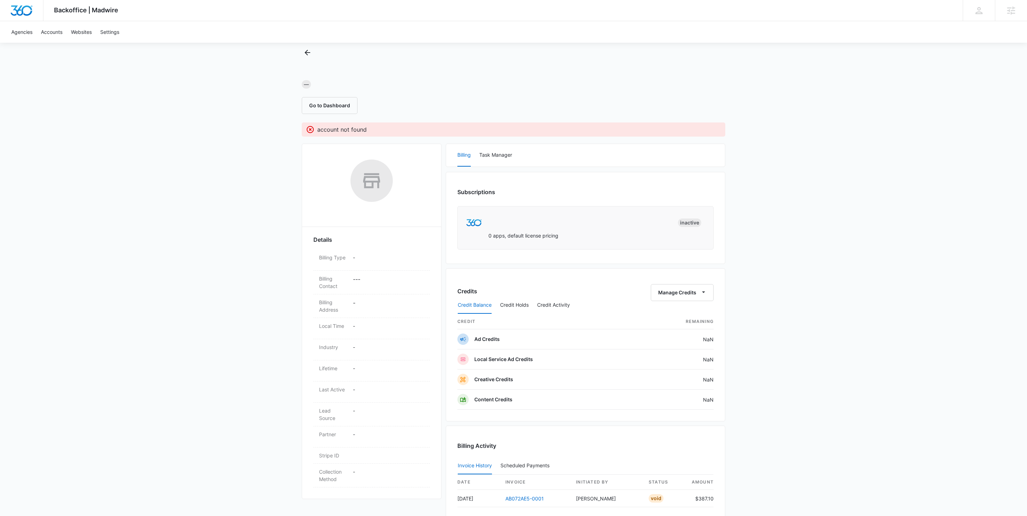
scroll to position [20, 0]
drag, startPoint x: 387, startPoint y: 134, endPoint x: 315, endPoint y: 130, distance: 72.2
click at [315, 130] on div "— Go to Dashboard account not found Details Billing Type - Billing Contact - - …" at bounding box center [514, 325] width 424 height 559
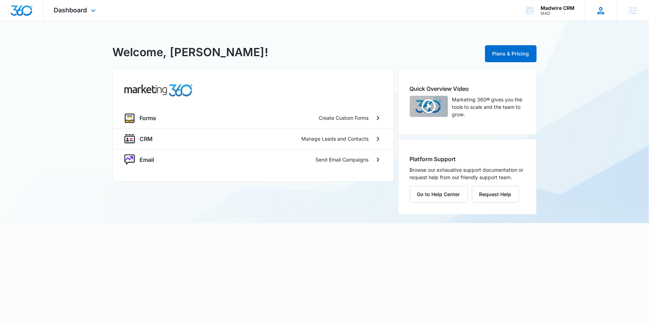
click at [598, 12] on icon at bounding box center [600, 10] width 7 height 7
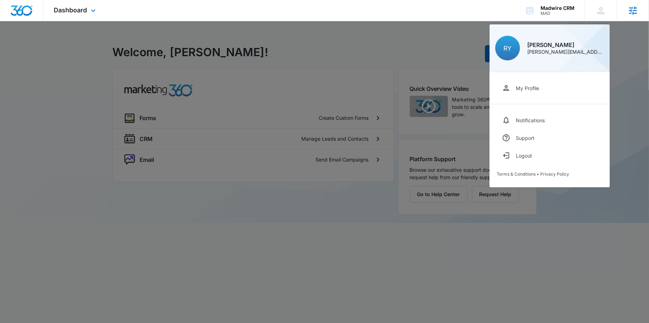
click at [638, 8] on div "Agencies Agency Management" at bounding box center [632, 10] width 32 height 21
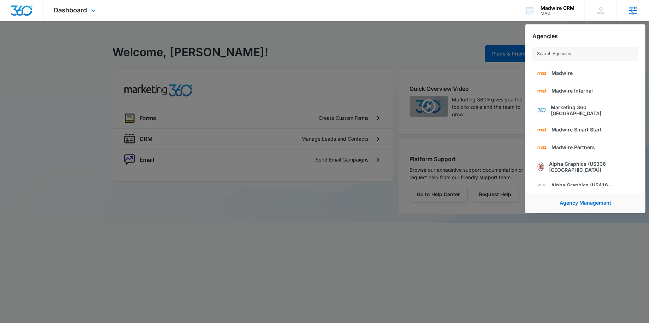
type input "M38049"
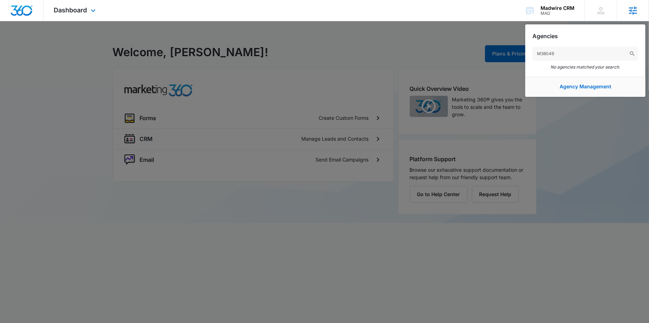
click at [597, 53] on input "M38049" at bounding box center [585, 54] width 106 height 14
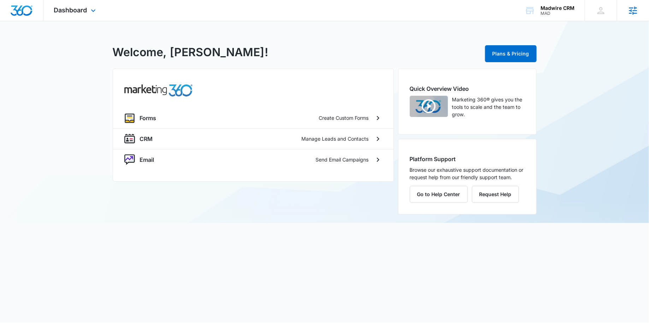
click at [625, 14] on div "Agencies Agency Management" at bounding box center [632, 10] width 32 height 21
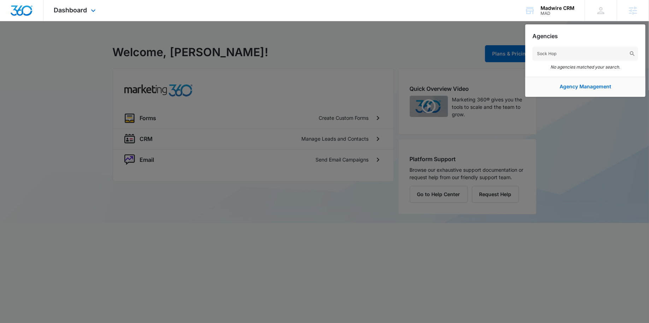
type input "Sock Hop"
click at [100, 10] on div "Dashboard Apps Forms CRM Email Settings" at bounding box center [75, 10] width 65 height 21
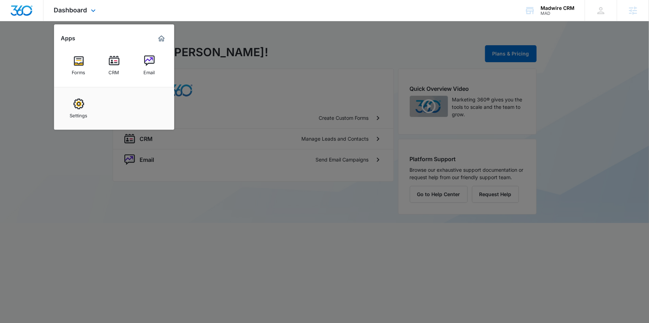
click at [31, 11] on img "Dashboard" at bounding box center [21, 10] width 23 height 11
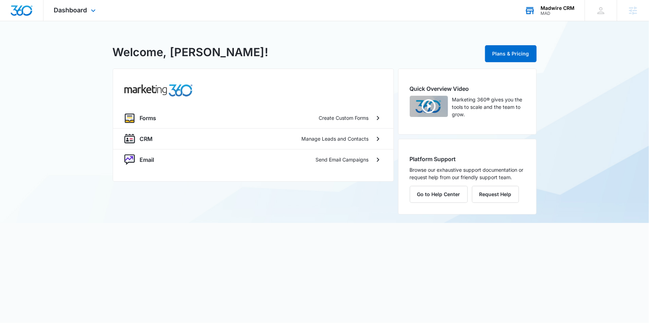
click at [567, 11] on div "MAD" at bounding box center [557, 13] width 34 height 5
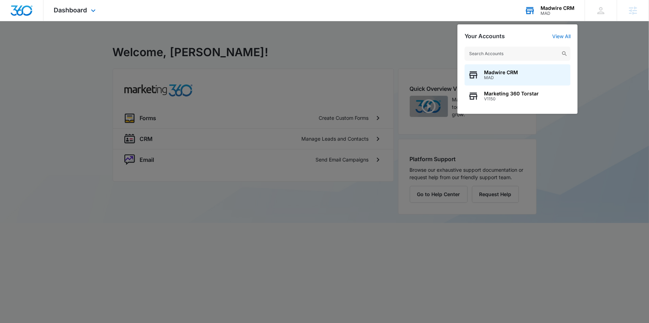
click at [527, 51] on input "text" at bounding box center [517, 54] width 106 height 14
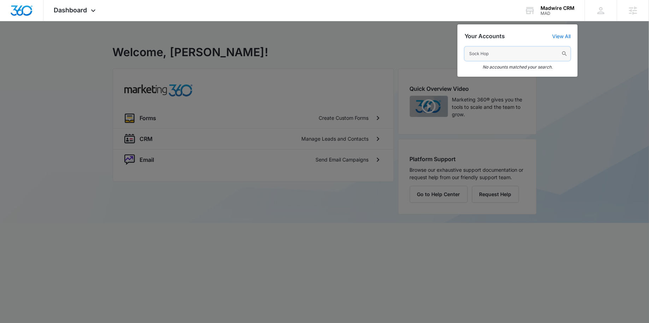
drag, startPoint x: 513, startPoint y: 50, endPoint x: 430, endPoint y: 56, distance: 82.5
click at [430, 21] on nav "Dashboard Apps Forms CRM Email Settings Madwire CRM MAD Your Accounts View All …" at bounding box center [324, 10] width 649 height 21
paste input "M38049"
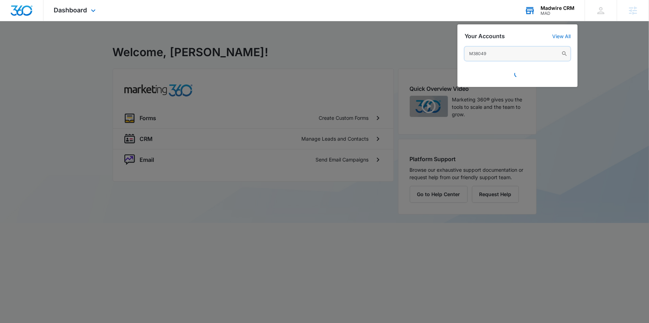
click at [517, 53] on input "M38049" at bounding box center [517, 54] width 106 height 14
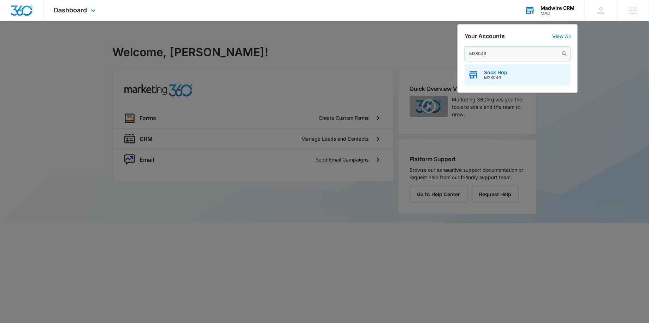
type input "M38049"
click at [508, 77] on div "Sock Hop M38049" at bounding box center [517, 74] width 106 height 21
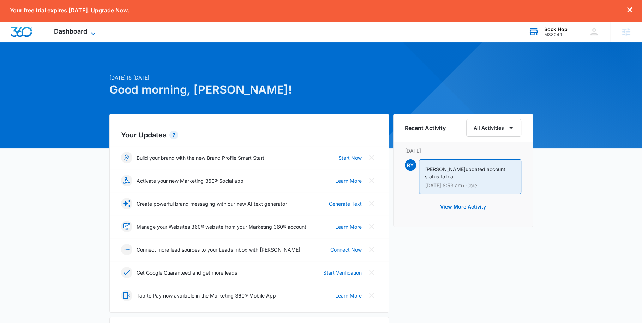
click at [96, 35] on icon at bounding box center [93, 33] width 8 height 8
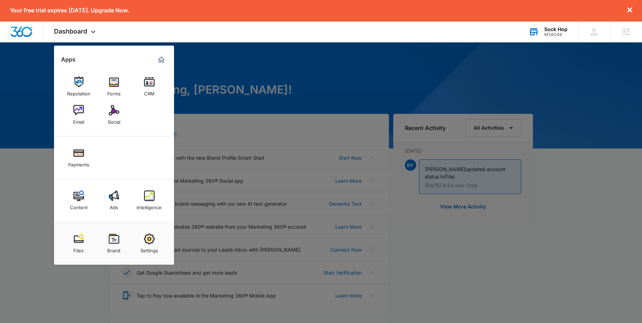
click at [321, 70] on div at bounding box center [321, 161] width 642 height 323
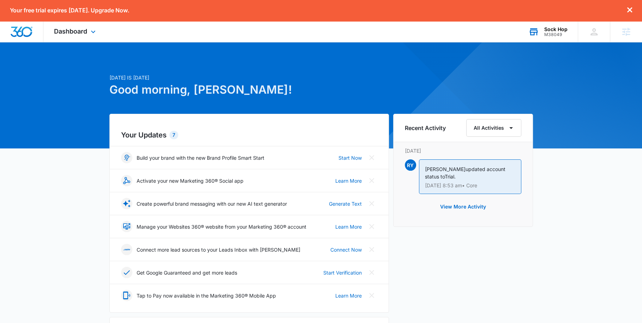
click at [100, 39] on div "Dashboard Apps Reputation Forms CRM Email Social Payments Content Ads Intellige…" at bounding box center [75, 31] width 65 height 21
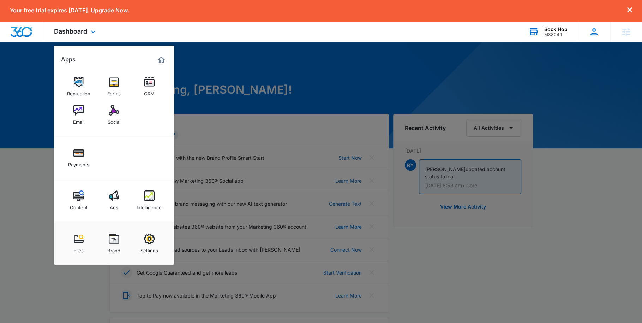
click at [593, 27] on icon at bounding box center [594, 31] width 11 height 11
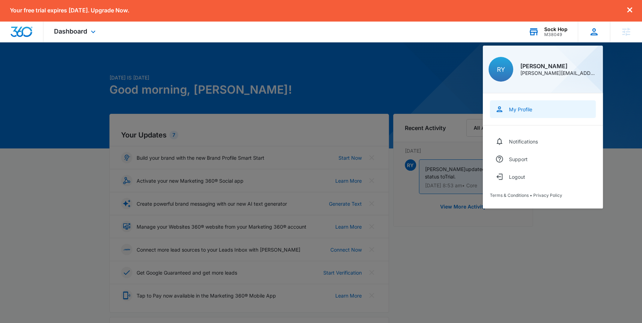
click at [530, 105] on link "My Profile" at bounding box center [543, 109] width 106 height 18
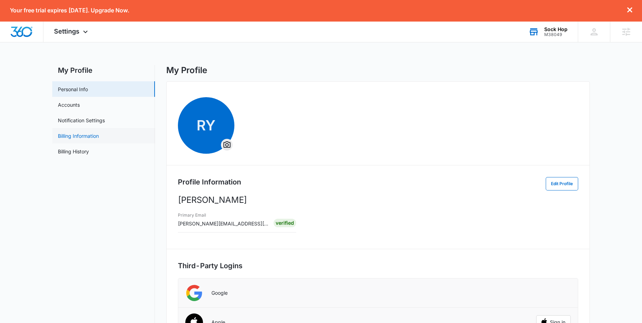
click at [94, 132] on link "Billing Information" at bounding box center [78, 135] width 41 height 7
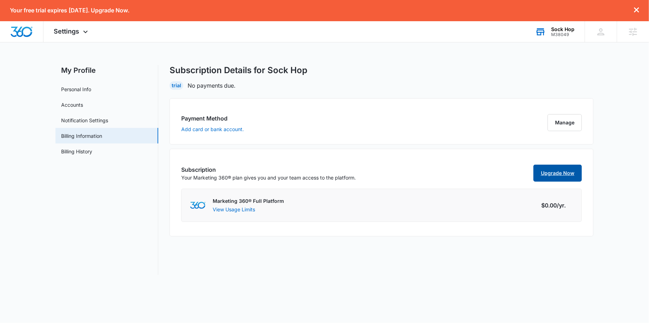
click at [578, 166] on link "Upgrade Now" at bounding box center [557, 173] width 48 height 17
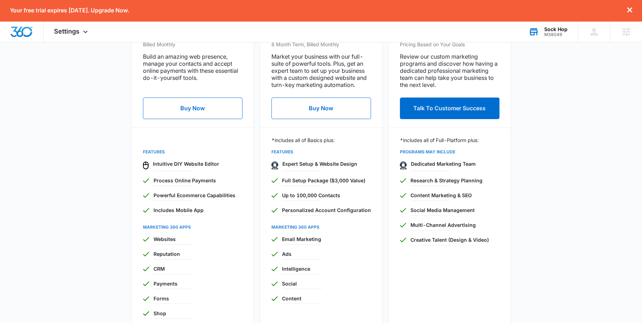
scroll to position [161, 0]
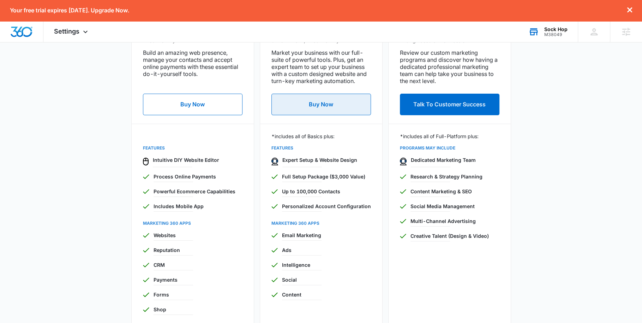
click at [322, 103] on button "Buy Now" at bounding box center [322, 105] width 100 height 22
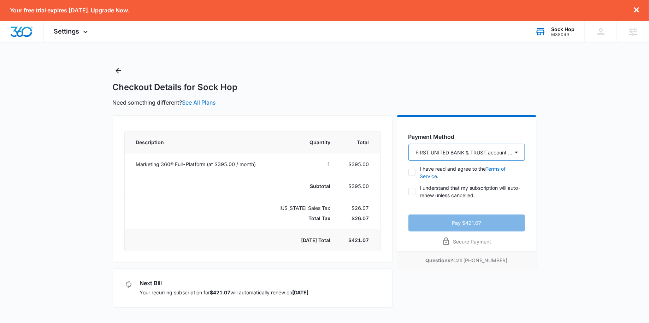
click at [440, 155] on select "FIRST UNITED BANK & TRUST account ending in 1359 New Payment Method" at bounding box center [466, 152] width 117 height 17
select select "NEW_METHOD"
click at [408, 144] on select "FIRST UNITED BANK & TRUST account ending in 1359 New Payment Method" at bounding box center [466, 152] width 117 height 17
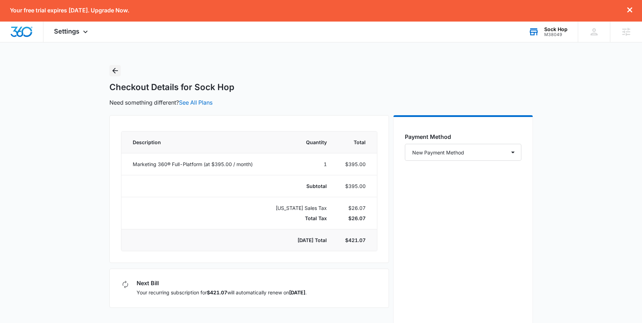
click at [119, 71] on button "Back" at bounding box center [114, 70] width 11 height 11
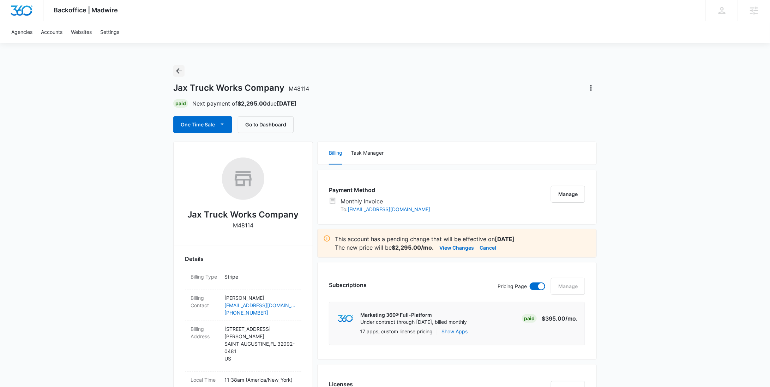
click at [179, 70] on icon "Back" at bounding box center [179, 71] width 8 height 8
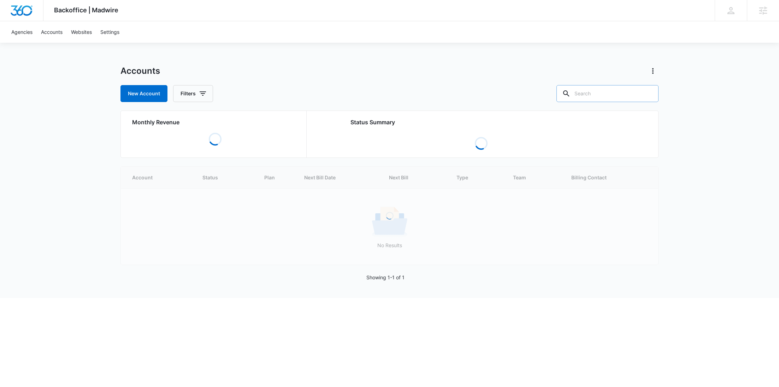
click at [634, 93] on input "text" at bounding box center [607, 93] width 102 height 17
paste input "M323633"
type input "M323633"
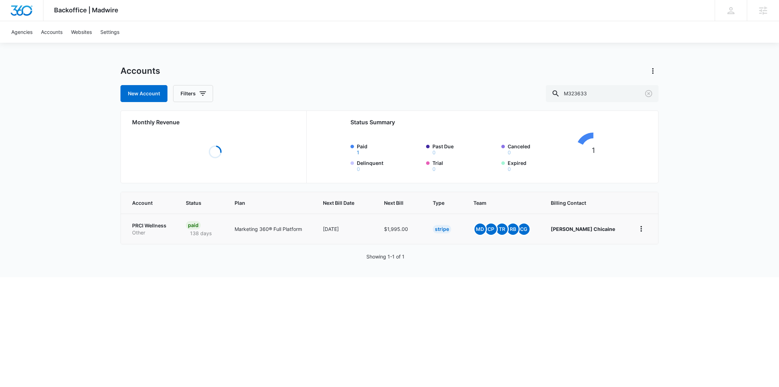
click at [148, 231] on p "Other" at bounding box center [150, 232] width 37 height 7
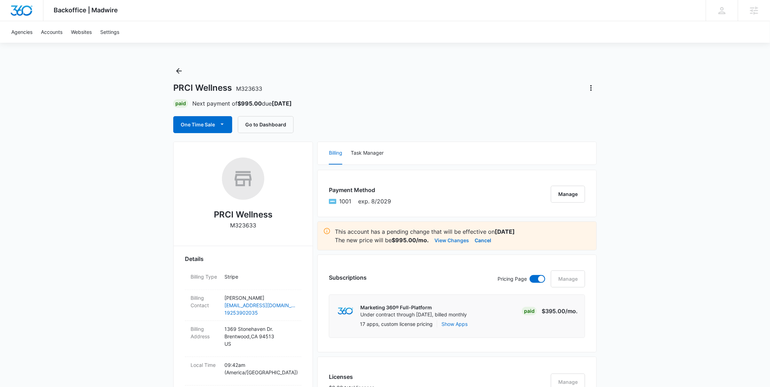
click at [455, 241] on button "View Changes" at bounding box center [452, 240] width 35 height 8
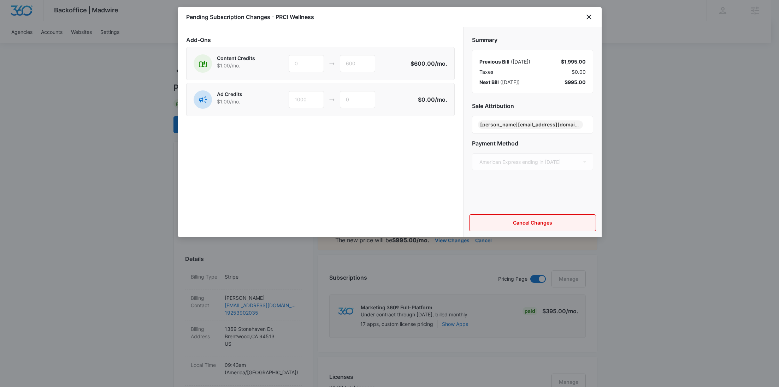
click at [554, 221] on button "Cancel Changes" at bounding box center [532, 222] width 127 height 17
click at [585, 20] on icon "close" at bounding box center [588, 17] width 8 height 8
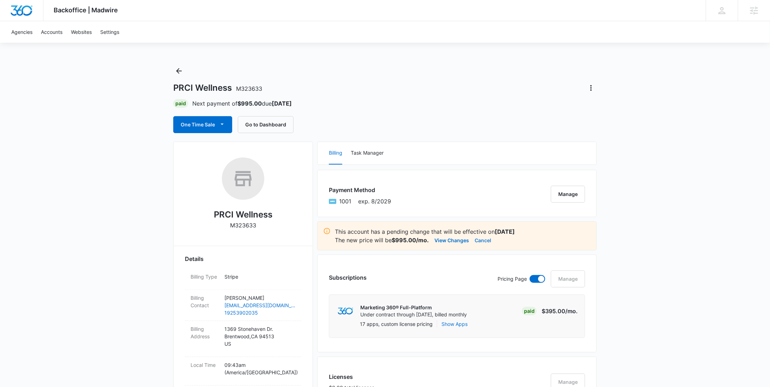
click at [481, 238] on button "Cancel" at bounding box center [483, 240] width 17 height 8
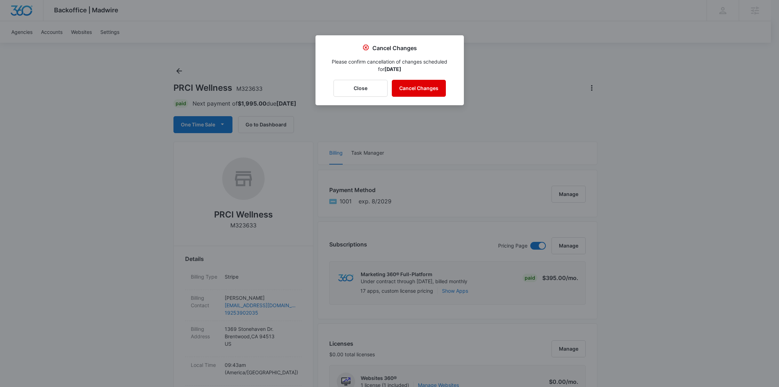
click at [434, 88] on button "Cancel Changes" at bounding box center [419, 88] width 54 height 17
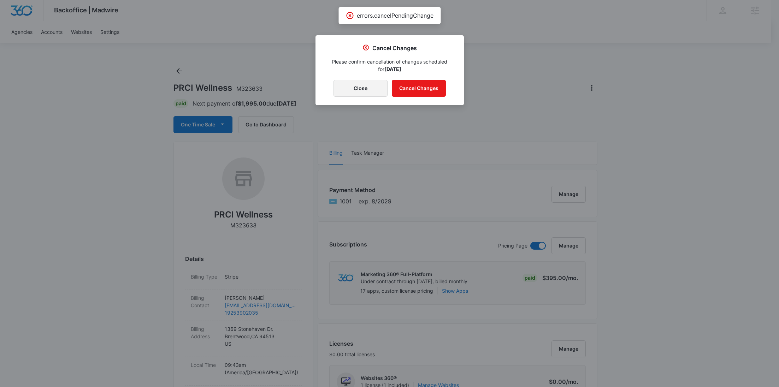
click at [357, 85] on button "Close" at bounding box center [360, 88] width 54 height 17
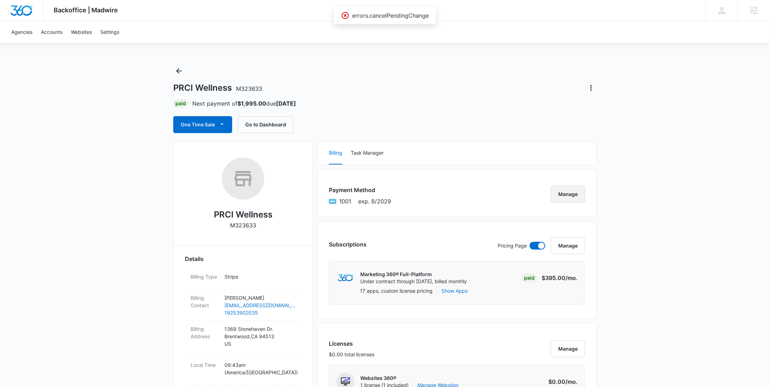
click at [567, 197] on button "Manage" at bounding box center [568, 194] width 34 height 17
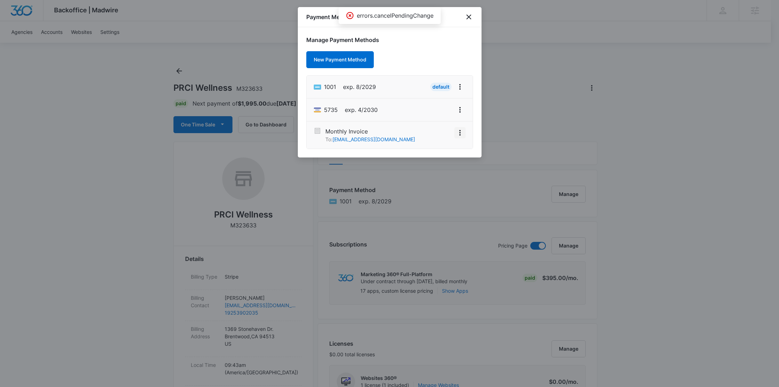
click at [458, 133] on icon "View More" at bounding box center [459, 133] width 8 height 8
click at [428, 115] on button "Activate" at bounding box center [443, 113] width 44 height 11
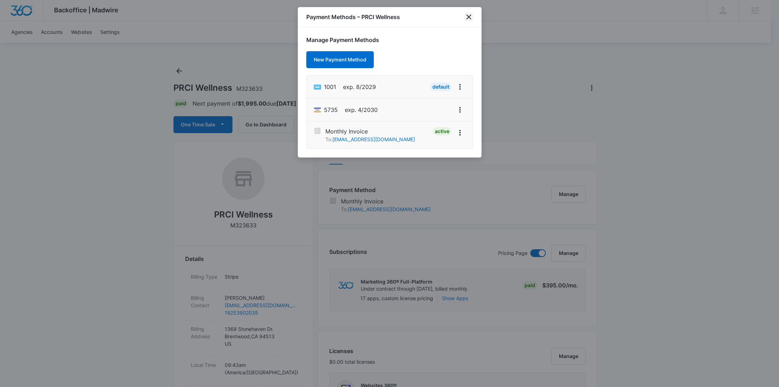
click at [467, 15] on icon "close" at bounding box center [468, 17] width 8 height 8
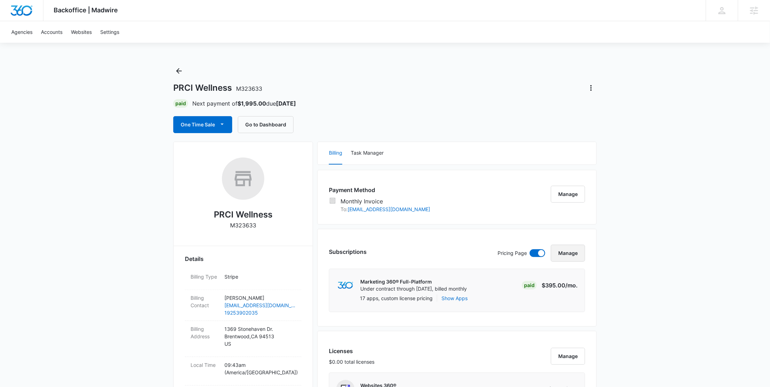
click at [567, 251] on button "Manage" at bounding box center [568, 253] width 34 height 17
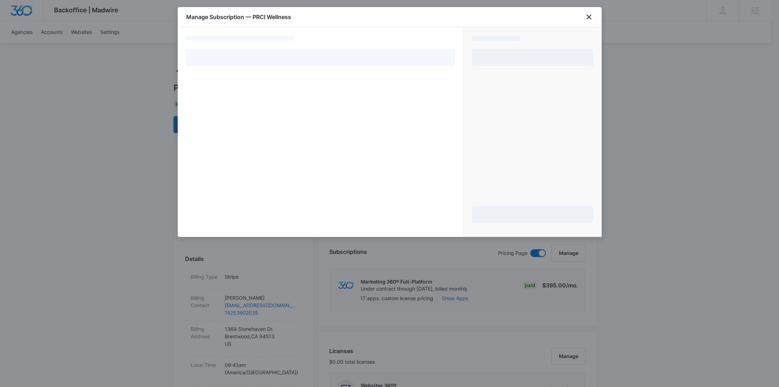
select select "MANUAL_INVOICE"
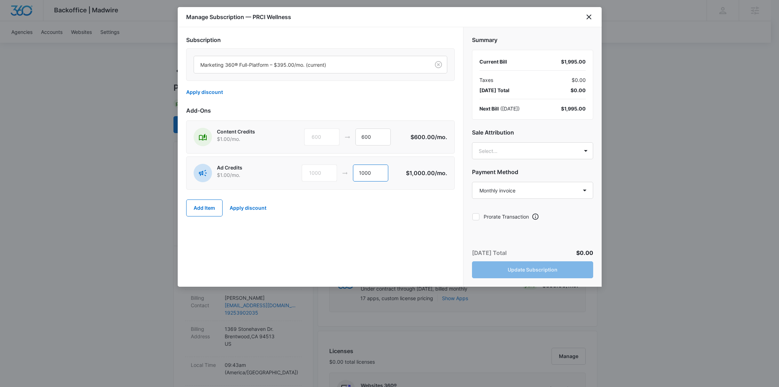
drag, startPoint x: 381, startPoint y: 167, endPoint x: 341, endPoint y: 167, distance: 40.6
click at [341, 167] on div "1000 1000" at bounding box center [354, 173] width 104 height 17
type input "0"
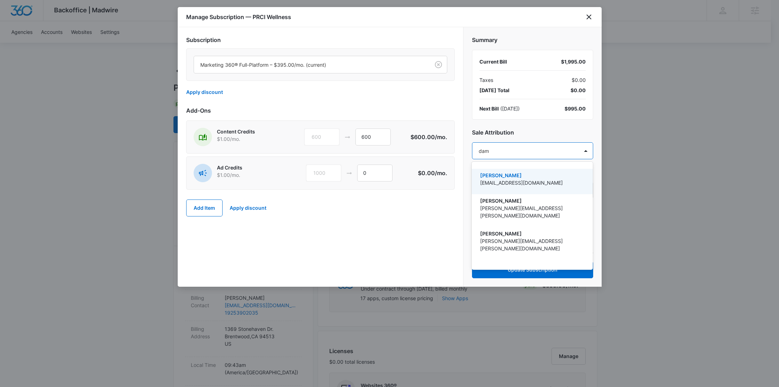
type input "dame"
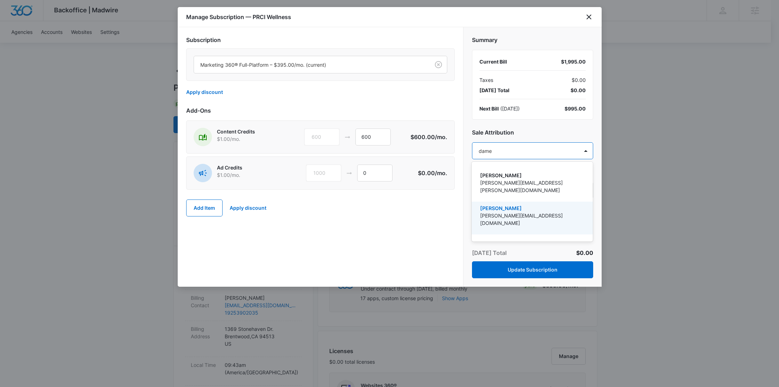
drag, startPoint x: 518, startPoint y: 201, endPoint x: 523, endPoint y: 153, distance: 48.3
click at [518, 204] on p "[PERSON_NAME]" at bounding box center [531, 207] width 103 height 7
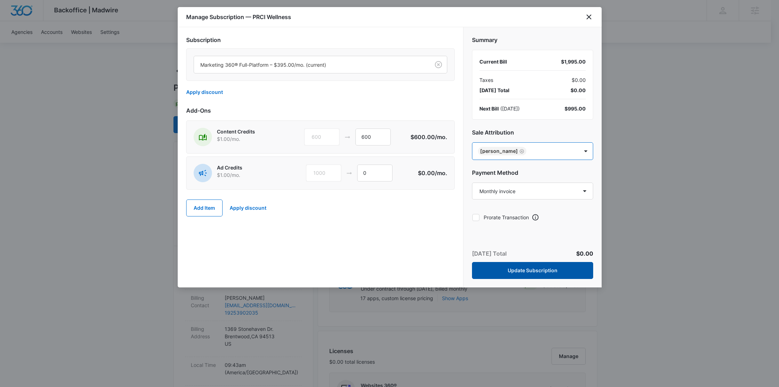
click at [538, 273] on button "Update Subscription" at bounding box center [532, 270] width 121 height 17
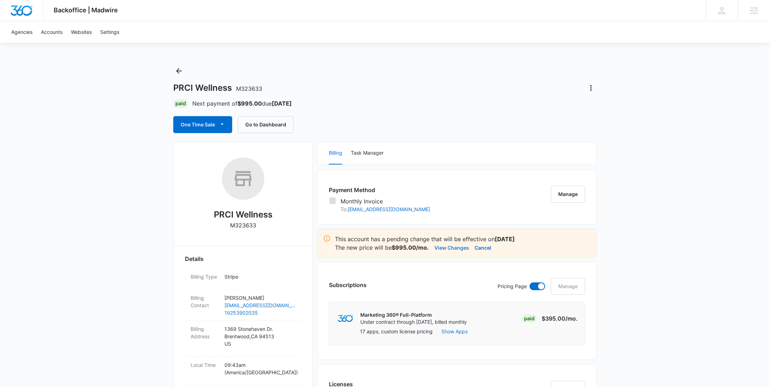
click at [460, 246] on button "View Changes" at bounding box center [452, 247] width 35 height 8
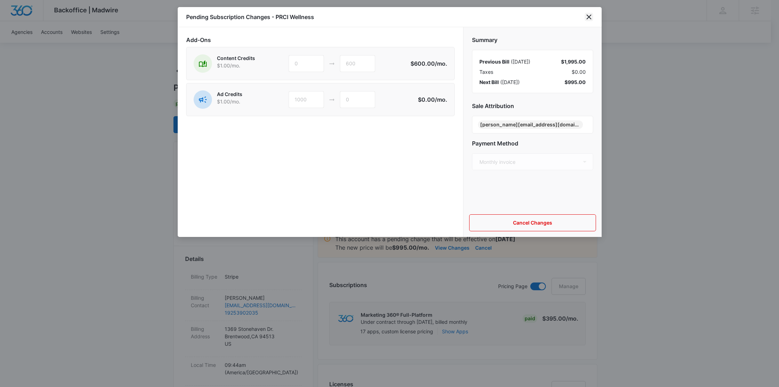
click at [587, 19] on icon "close" at bounding box center [588, 17] width 8 height 8
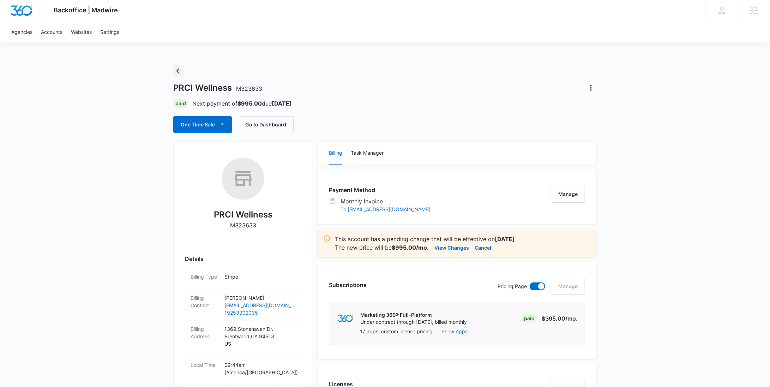
click at [181, 73] on icon "Back" at bounding box center [179, 71] width 8 height 8
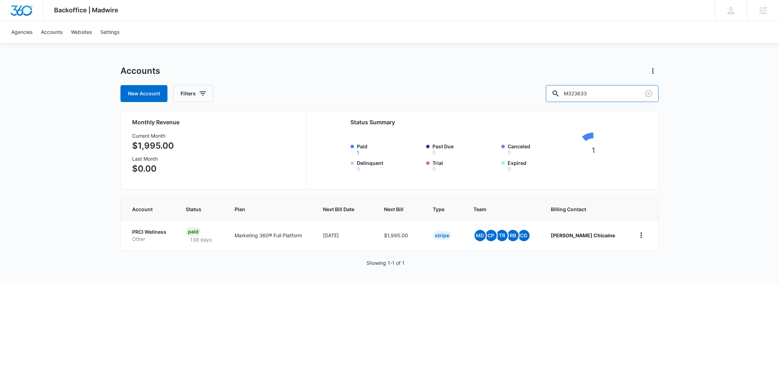
drag, startPoint x: 618, startPoint y: 89, endPoint x: 560, endPoint y: 90, distance: 57.9
click at [560, 90] on div "New Account Filters M323633" at bounding box center [389, 93] width 538 height 17
paste input "4439"
type input "M324439"
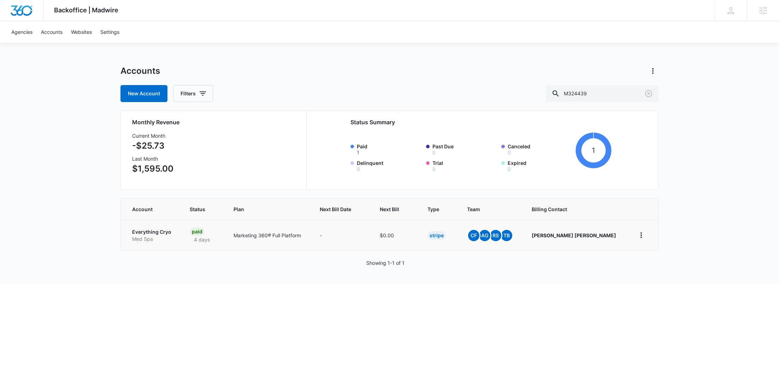
click at [142, 239] on p "Med Spa" at bounding box center [152, 238] width 41 height 7
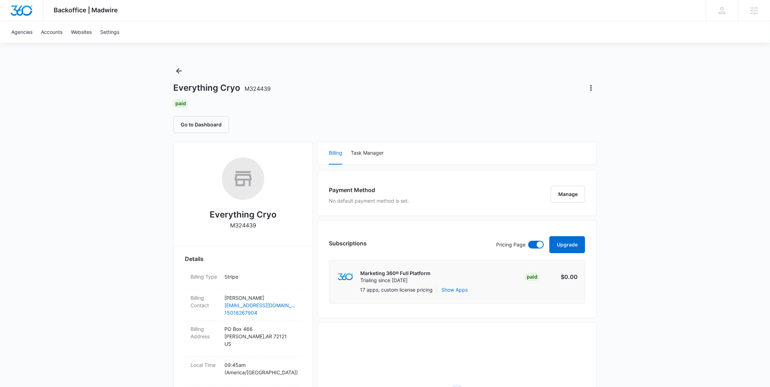
scroll to position [329, 0]
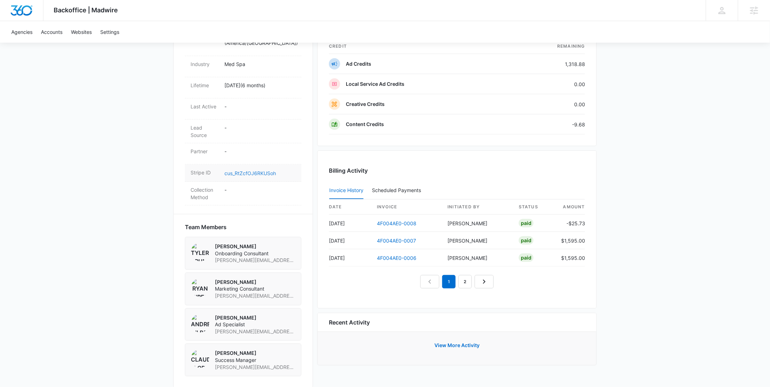
click at [255, 170] on link "cus_RtZcfOJ6RKUSoh" at bounding box center [251, 173] width 52 height 6
click at [471, 338] on button "View More Activity" at bounding box center [457, 345] width 59 height 17
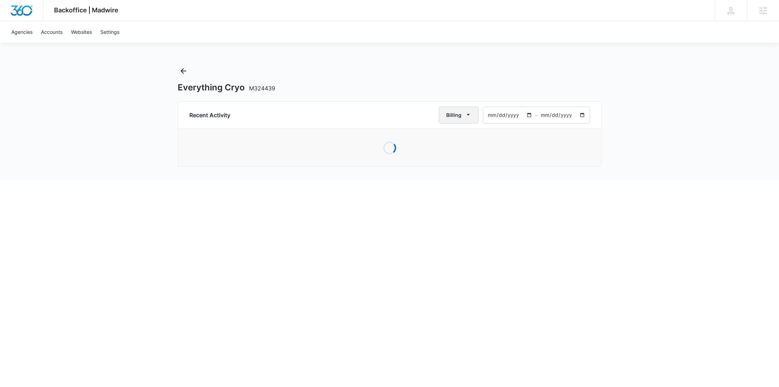
click at [475, 117] on button "Billing" at bounding box center [459, 115] width 40 height 17
click at [461, 135] on div "All Activities" at bounding box center [463, 137] width 28 height 5
click at [180, 72] on icon "Back" at bounding box center [183, 71] width 8 height 8
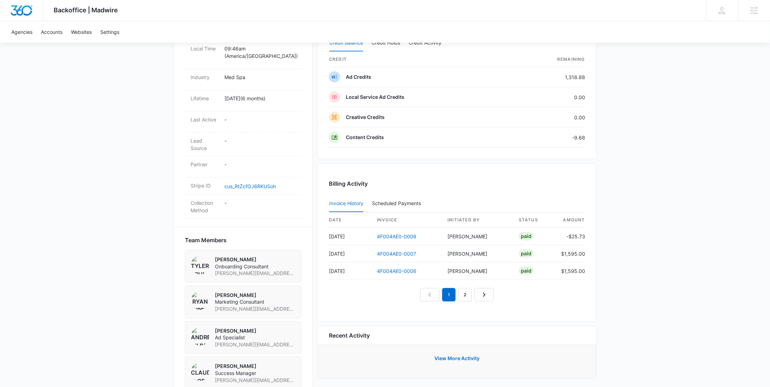
scroll to position [329, 0]
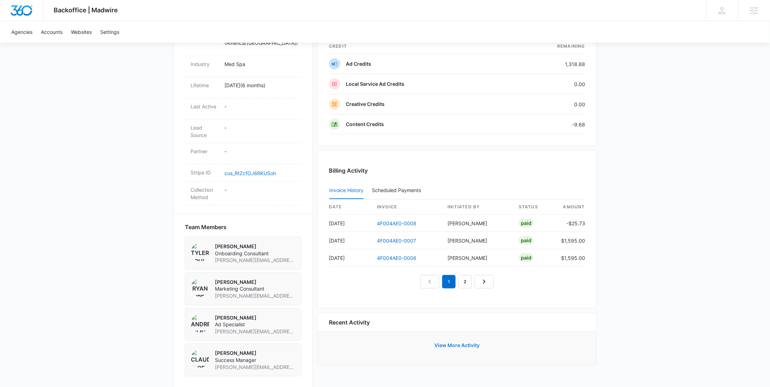
click at [460, 340] on button "View More Activity" at bounding box center [457, 345] width 59 height 17
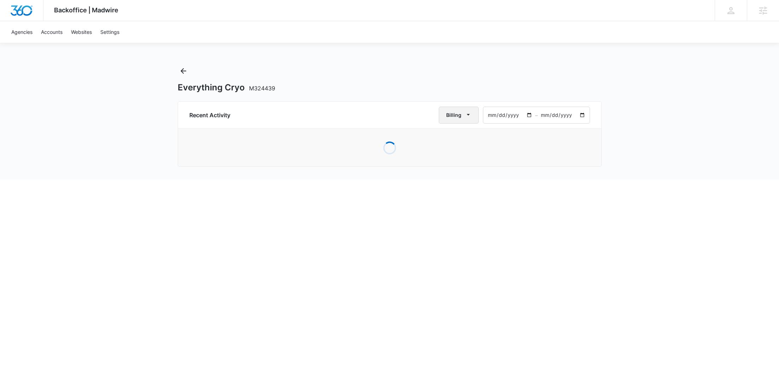
click at [471, 116] on icon "button" at bounding box center [467, 114] width 7 height 7
click at [470, 136] on div "All Activities" at bounding box center [463, 137] width 28 height 5
click at [182, 71] on icon "Back" at bounding box center [183, 71] width 8 height 8
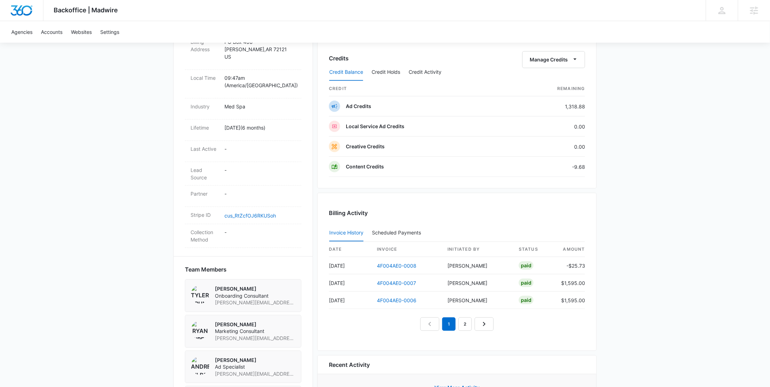
scroll to position [329, 0]
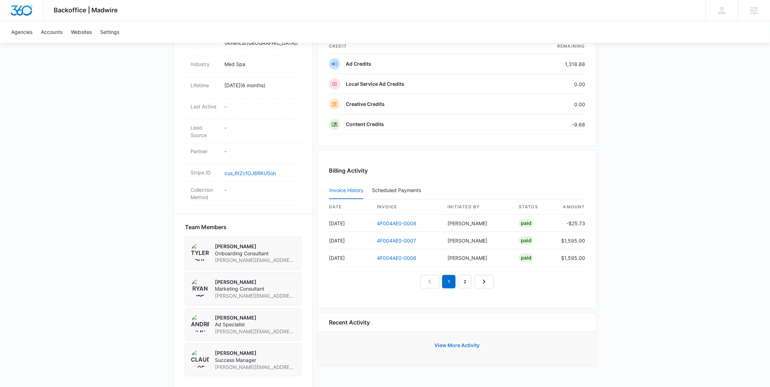
click at [445, 342] on button "View More Activity" at bounding box center [457, 345] width 59 height 17
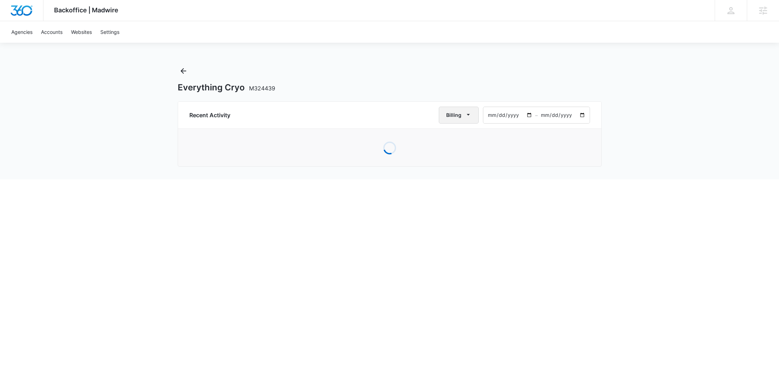
click at [472, 121] on button "Billing" at bounding box center [459, 115] width 40 height 17
click at [467, 136] on div "All Activities" at bounding box center [463, 137] width 28 height 5
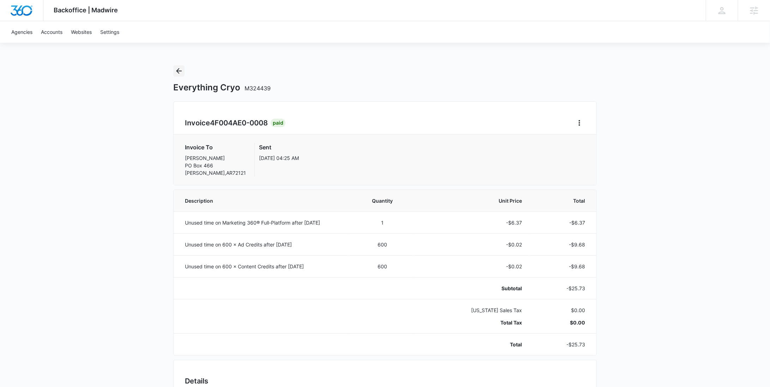
click at [180, 71] on icon "Back" at bounding box center [179, 71] width 8 height 8
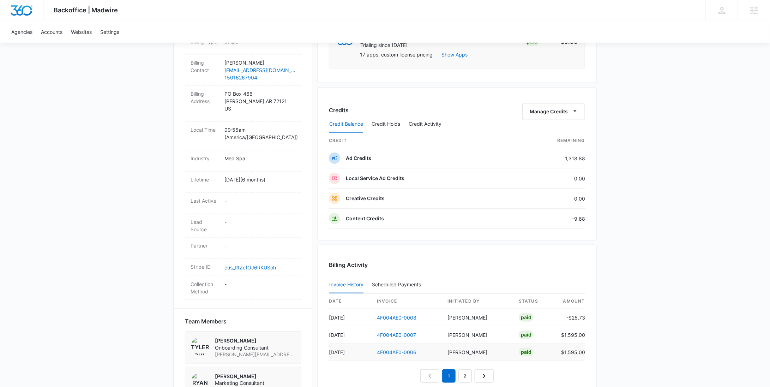
scroll to position [339, 0]
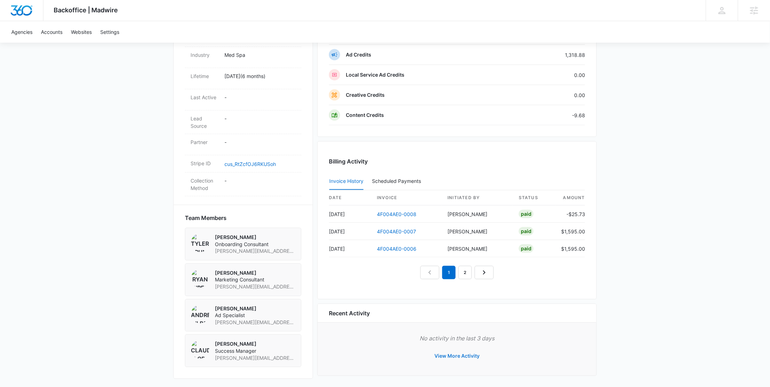
click at [459, 352] on button "View More Activity" at bounding box center [457, 355] width 59 height 17
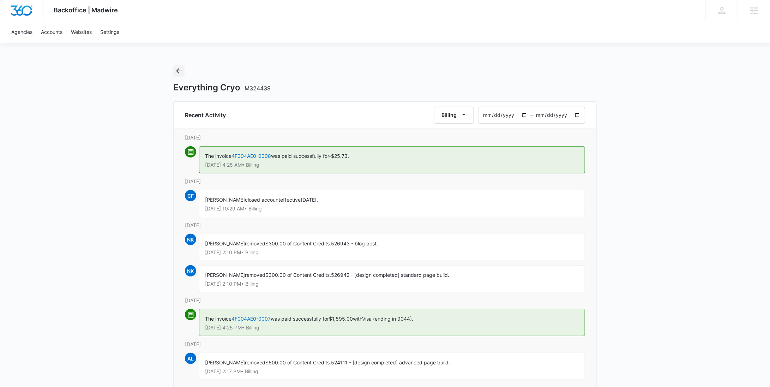
click at [179, 71] on icon "Back" at bounding box center [179, 71] width 8 height 8
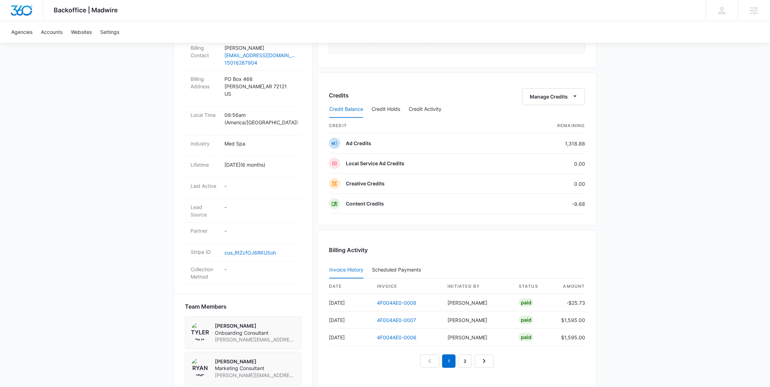
scroll to position [339, 0]
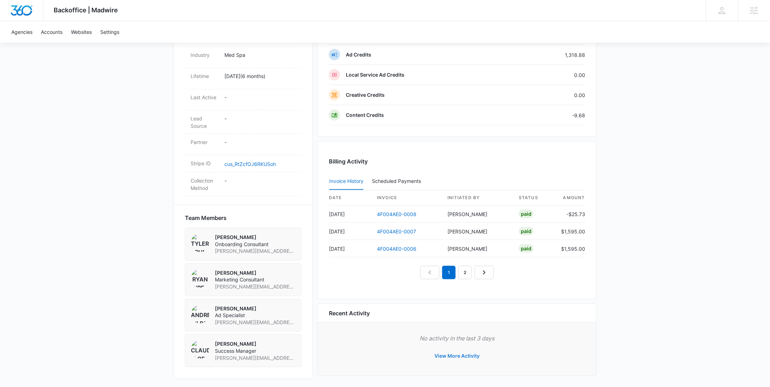
click at [465, 351] on button "View More Activity" at bounding box center [457, 355] width 59 height 17
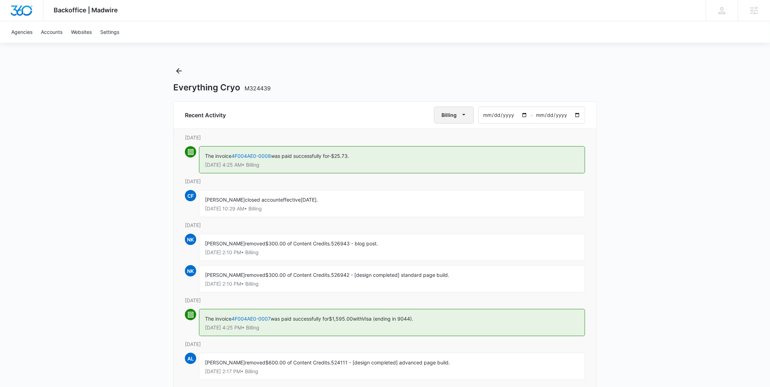
click at [464, 113] on icon "button" at bounding box center [463, 114] width 7 height 7
click at [463, 133] on button "All Activities" at bounding box center [462, 137] width 53 height 11
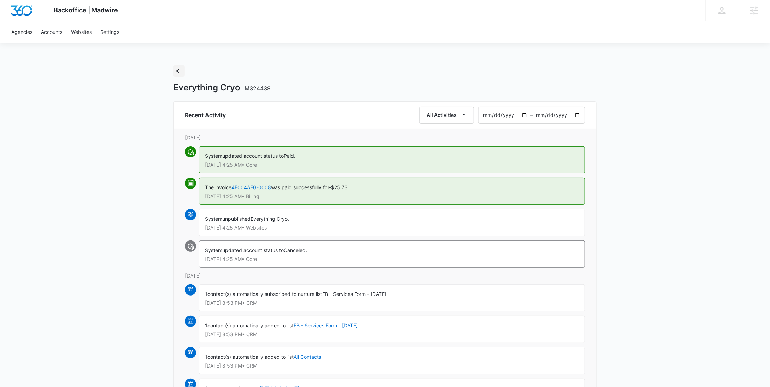
click at [183, 73] on icon "Back" at bounding box center [179, 71] width 8 height 8
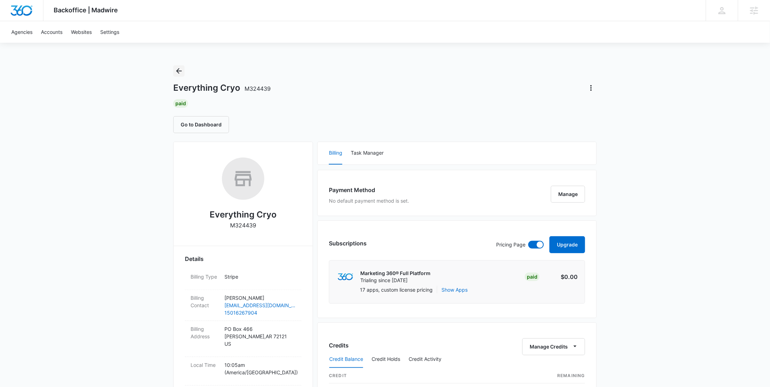
click at [183, 73] on icon "Back" at bounding box center [179, 71] width 8 height 8
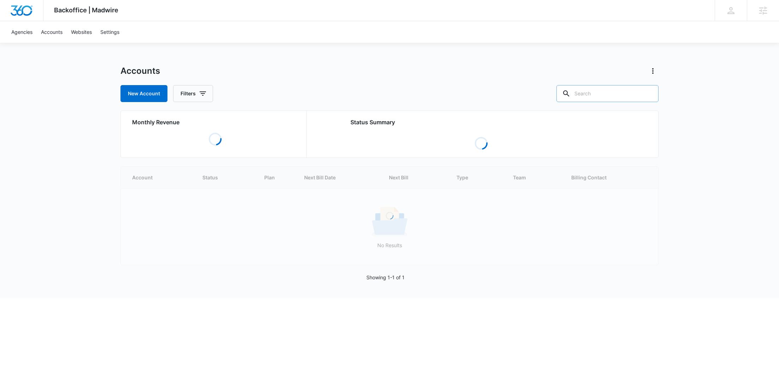
click at [625, 93] on input "text" at bounding box center [607, 93] width 102 height 17
paste input "M312383"
type input "M312383"
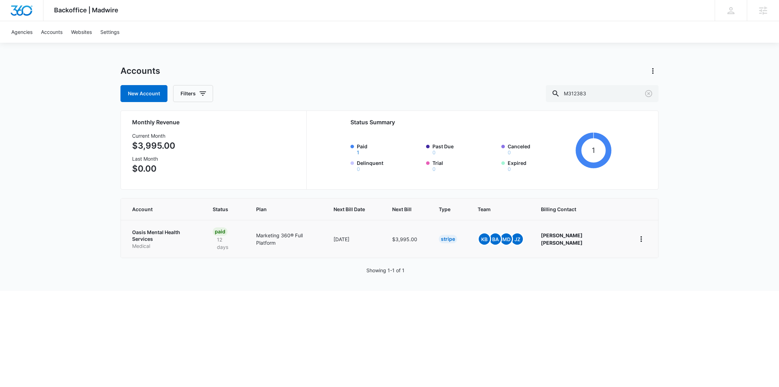
click at [165, 233] on p "Oasis Mental Health Services" at bounding box center [164, 236] width 64 height 14
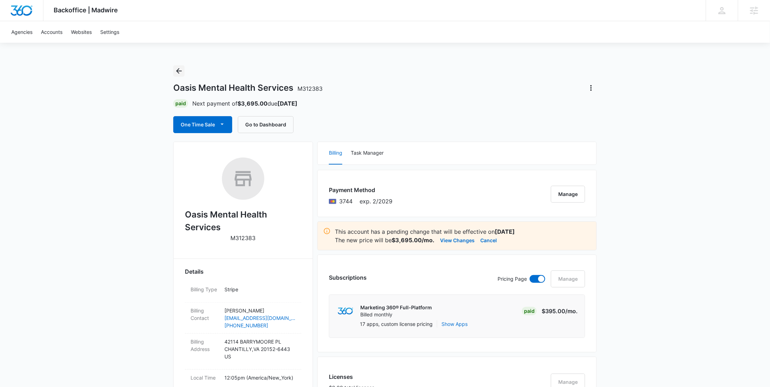
click at [177, 71] on icon "Back" at bounding box center [179, 71] width 6 height 6
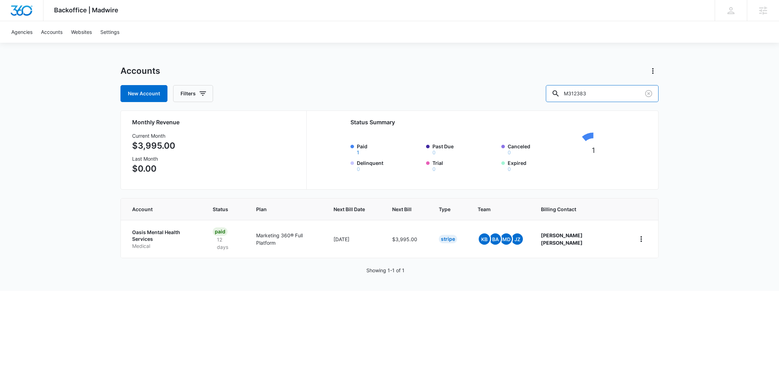
drag, startPoint x: 613, startPoint y: 93, endPoint x: 548, endPoint y: 95, distance: 65.3
click at [551, 95] on div "New Account Filters M312383" at bounding box center [389, 93] width 538 height 17
paste input "22470"
type input "M322470"
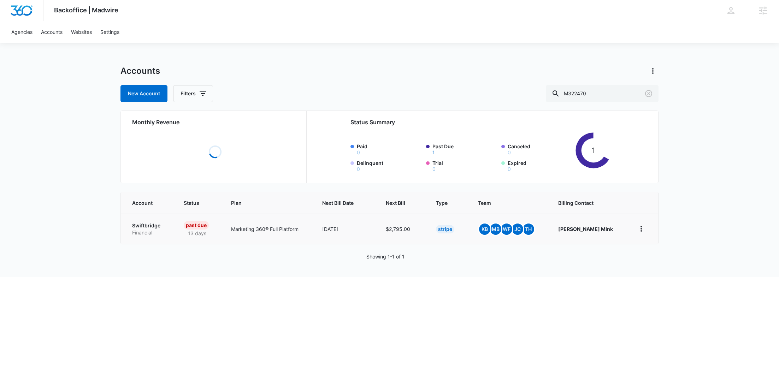
click at [132, 234] on p "Financial" at bounding box center [149, 232] width 35 height 7
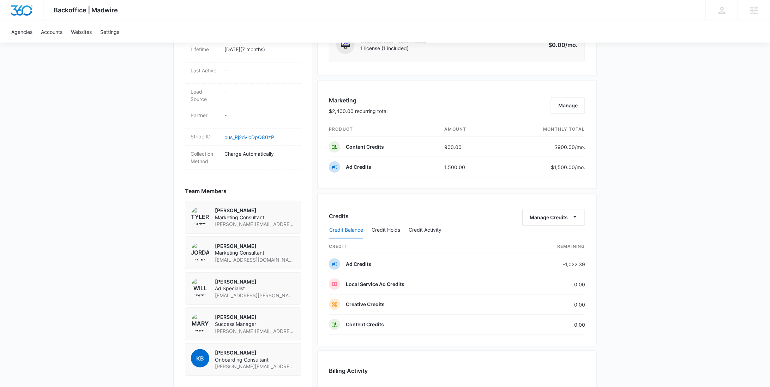
scroll to position [354, 0]
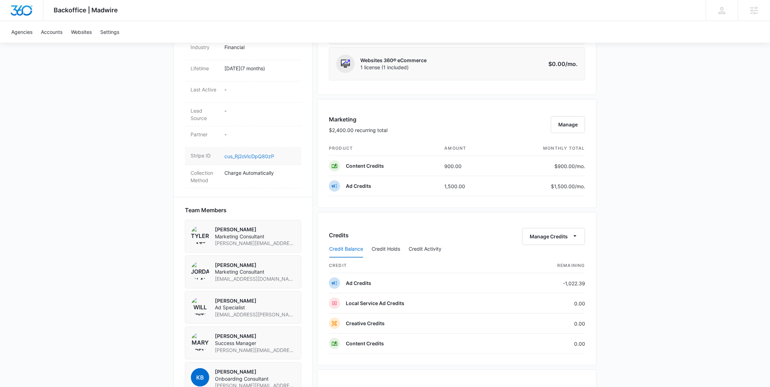
click at [254, 153] on link "cus_Rj2oVicDpQ80zP" at bounding box center [250, 156] width 50 height 6
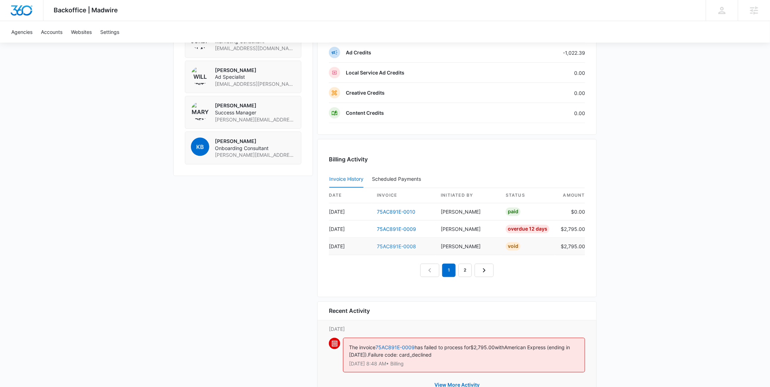
scroll to position [612, 0]
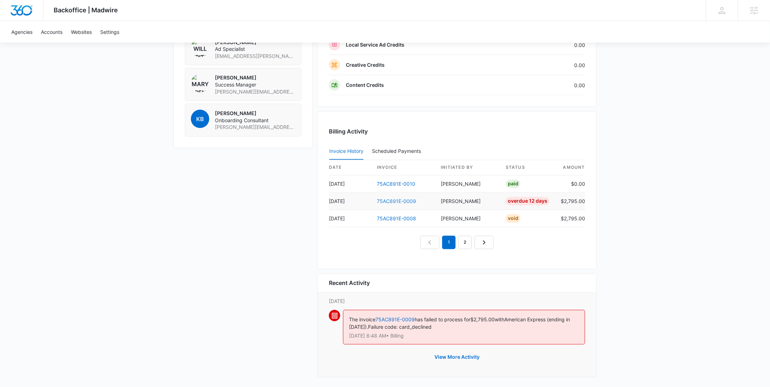
click at [385, 198] on link "75AC891E-0009" at bounding box center [396, 201] width 39 height 6
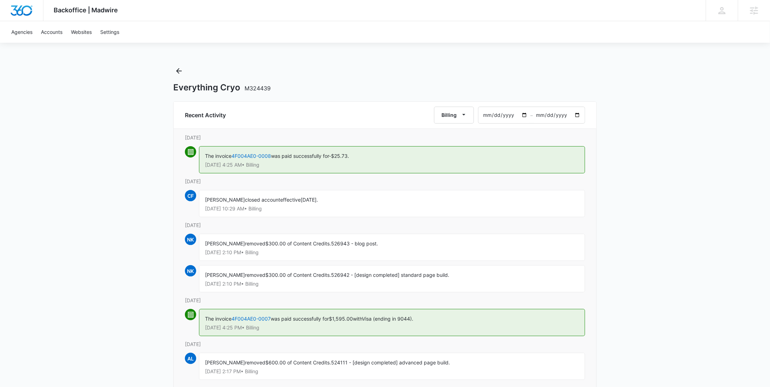
click at [377, 206] on p "[DATE] 10:29 AM • Billing" at bounding box center [392, 208] width 374 height 5
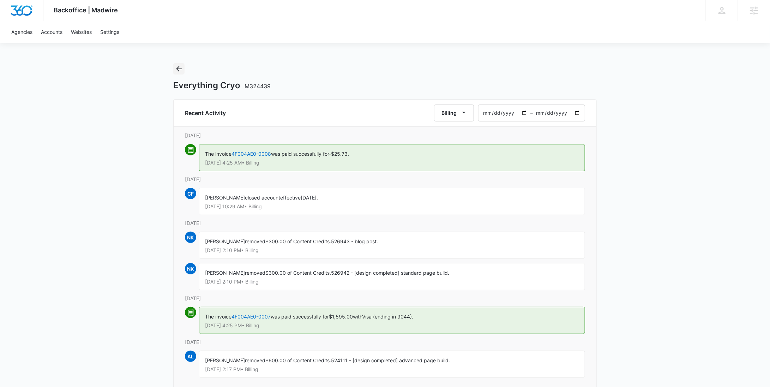
click at [178, 72] on icon "Back" at bounding box center [179, 69] width 8 height 8
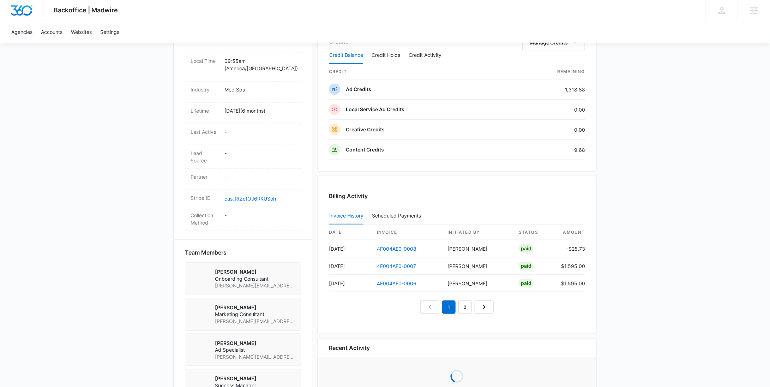
scroll to position [329, 0]
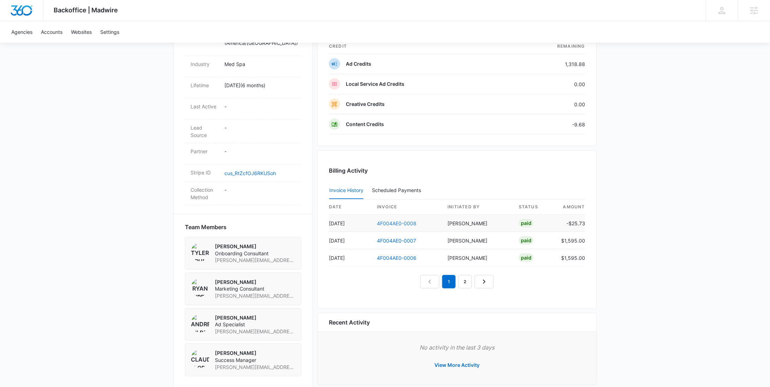
click at [401, 223] on link "4F004AE0-0008" at bounding box center [397, 223] width 40 height 6
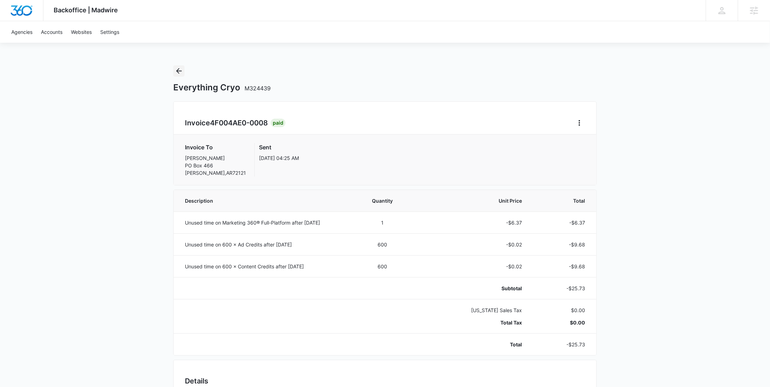
click at [180, 72] on icon "Back" at bounding box center [179, 71] width 8 height 8
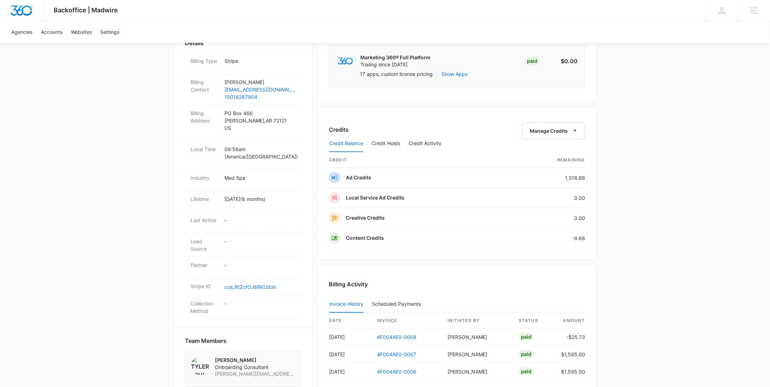
scroll to position [339, 0]
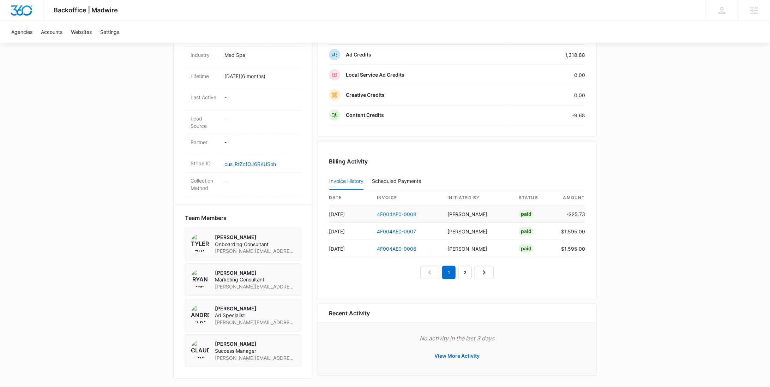
click at [399, 211] on link "4F004AE0-0008" at bounding box center [397, 214] width 40 height 6
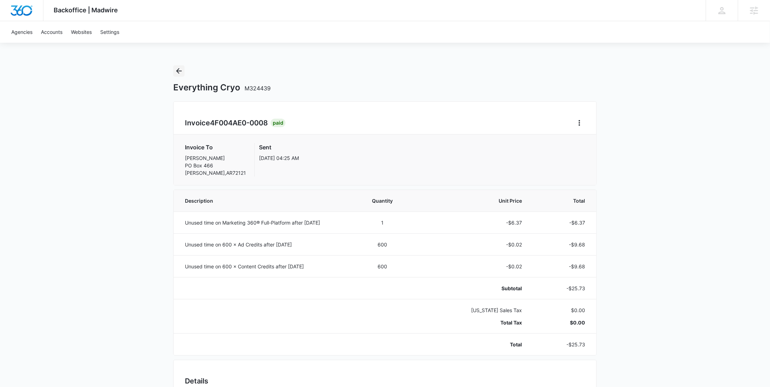
click at [179, 72] on icon "Back" at bounding box center [179, 71] width 8 height 8
